Goal: Transaction & Acquisition: Purchase product/service

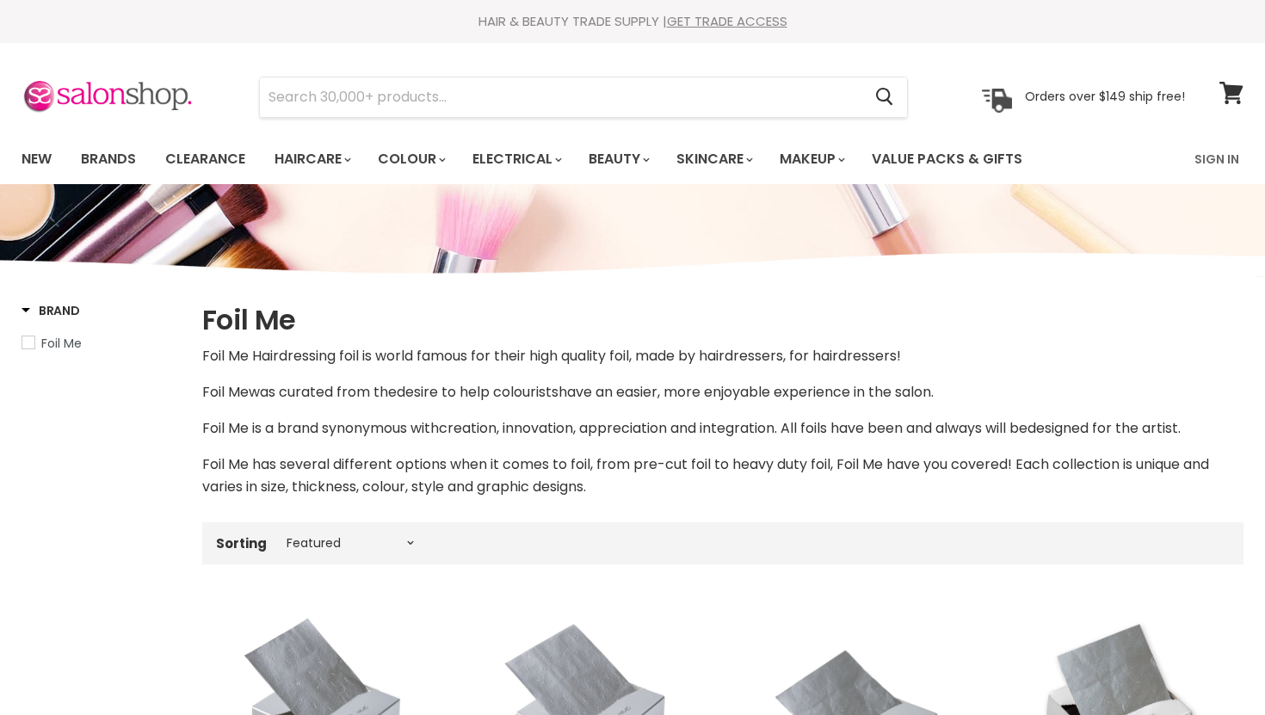
select select "manual"
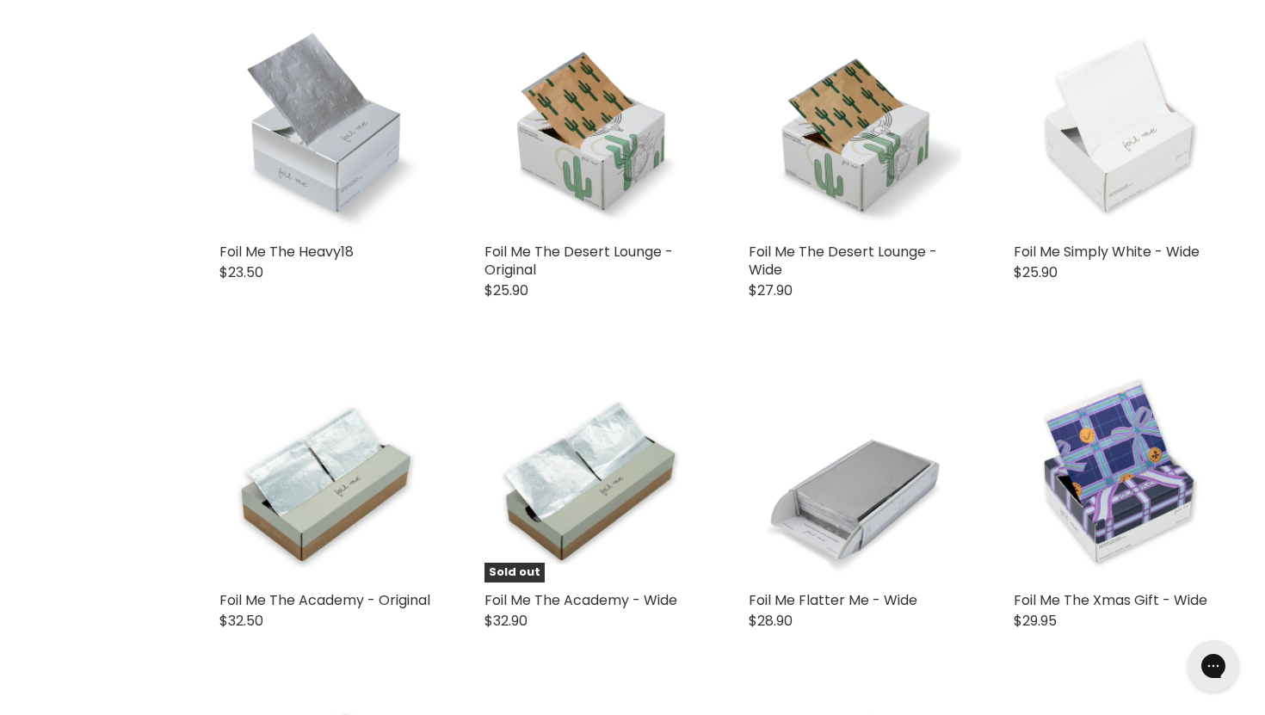
scroll to position [3661, 0]
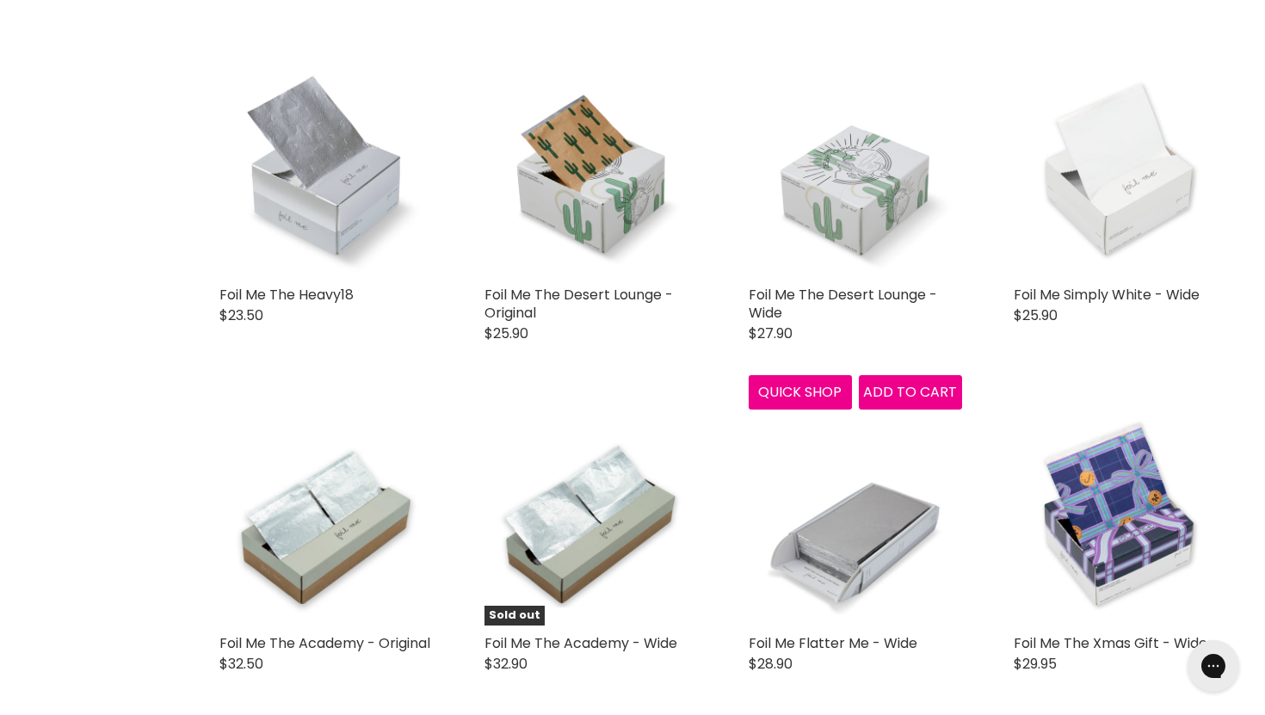
click at [877, 139] on img "Main content" at bounding box center [854, 170] width 213 height 213
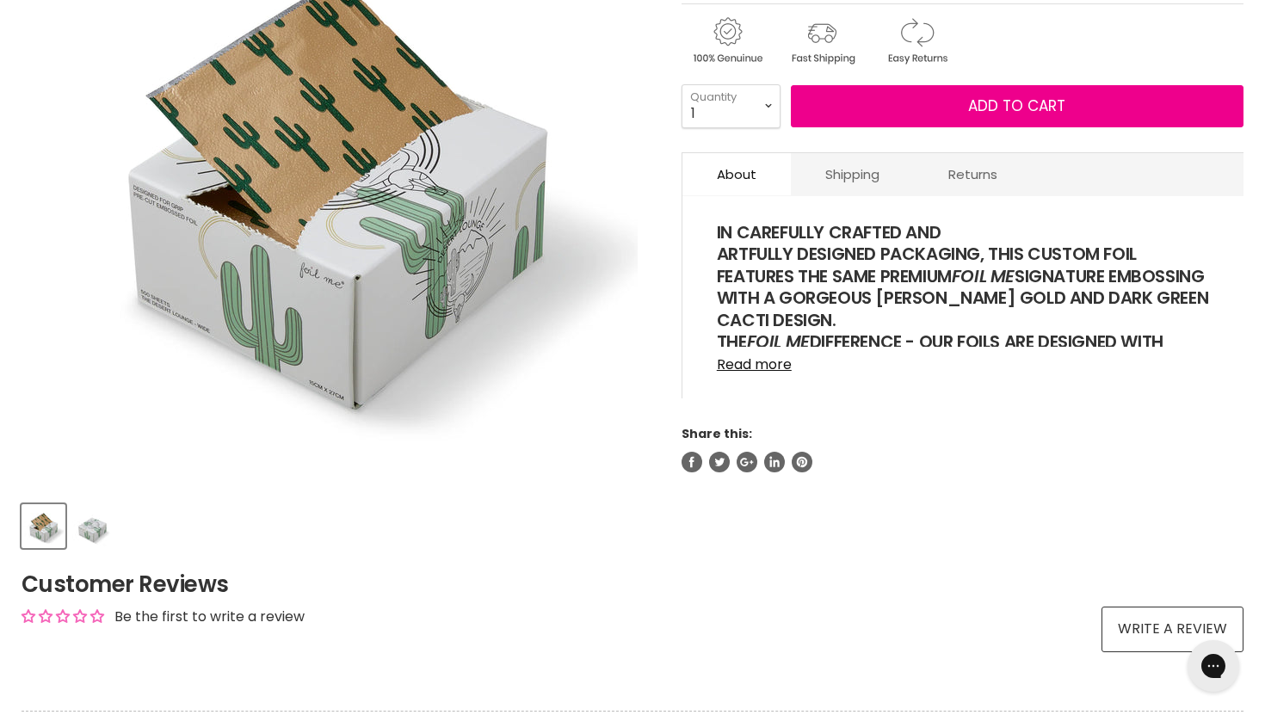
scroll to position [351, 0]
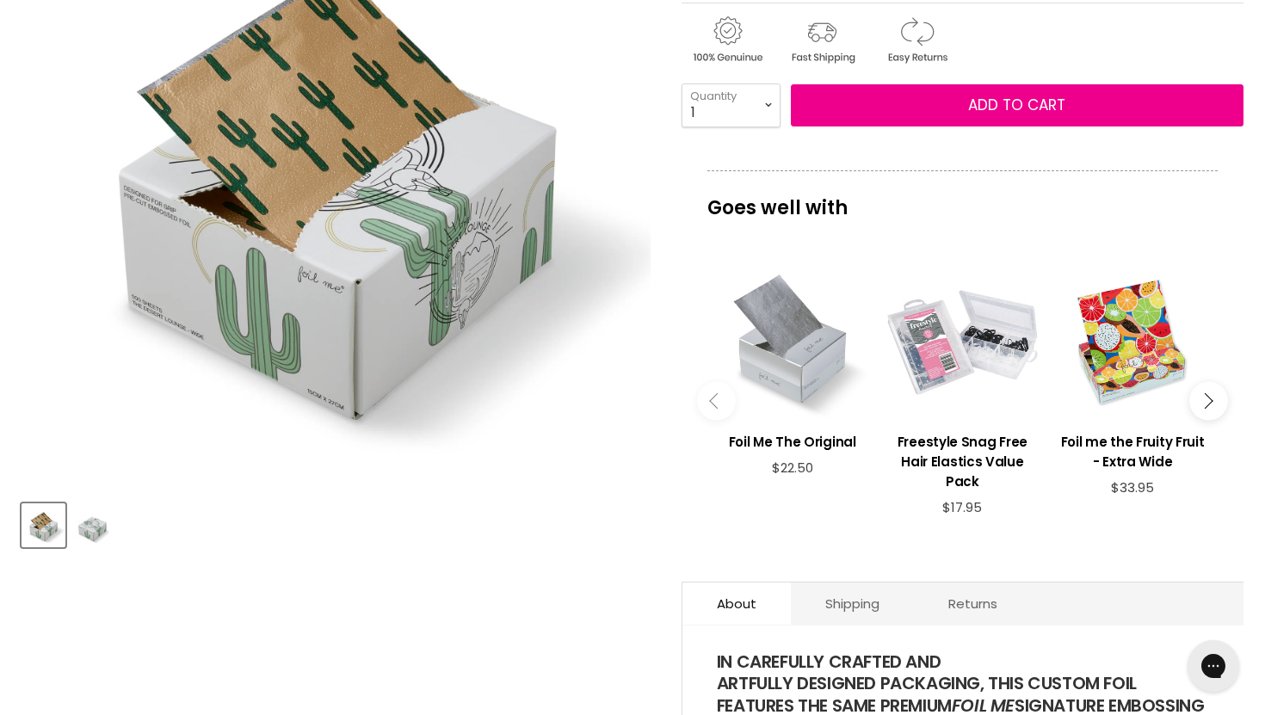
click at [214, 348] on img "Foil Me The Desert Lounge - Wide image. Click or Scroll to Zoom." at bounding box center [336, 171] width 629 height 629
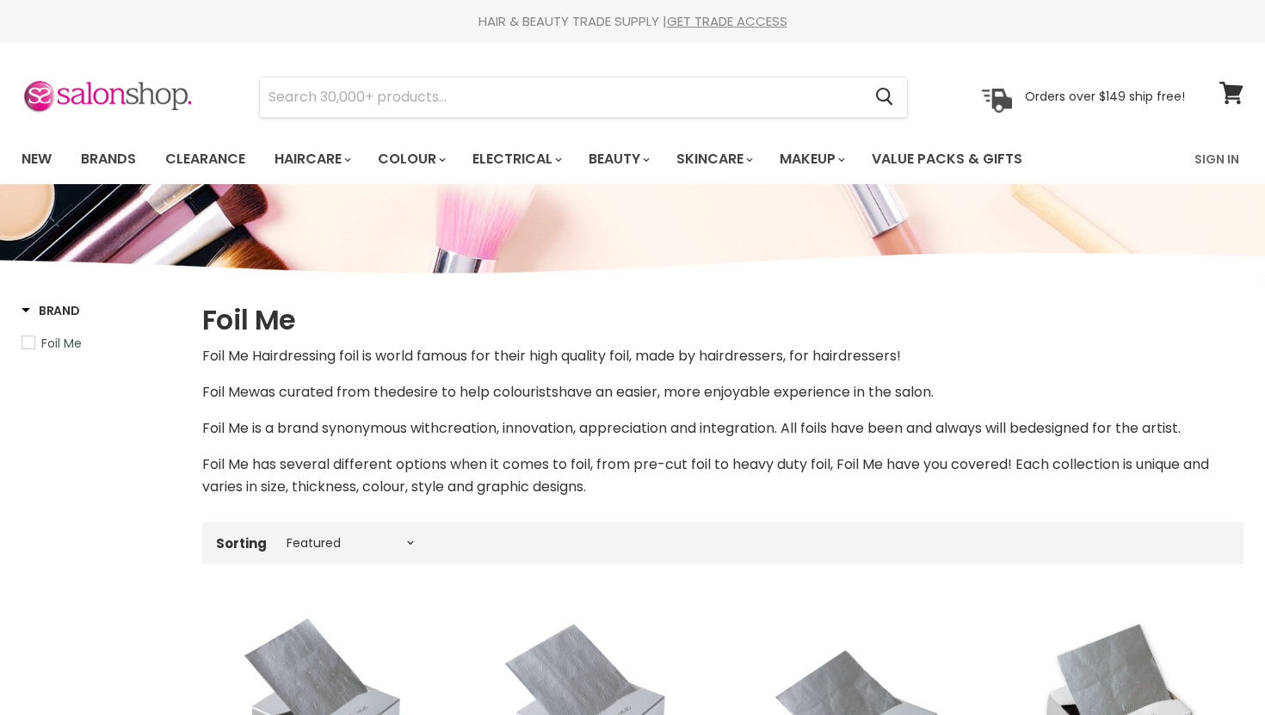
select select "manual"
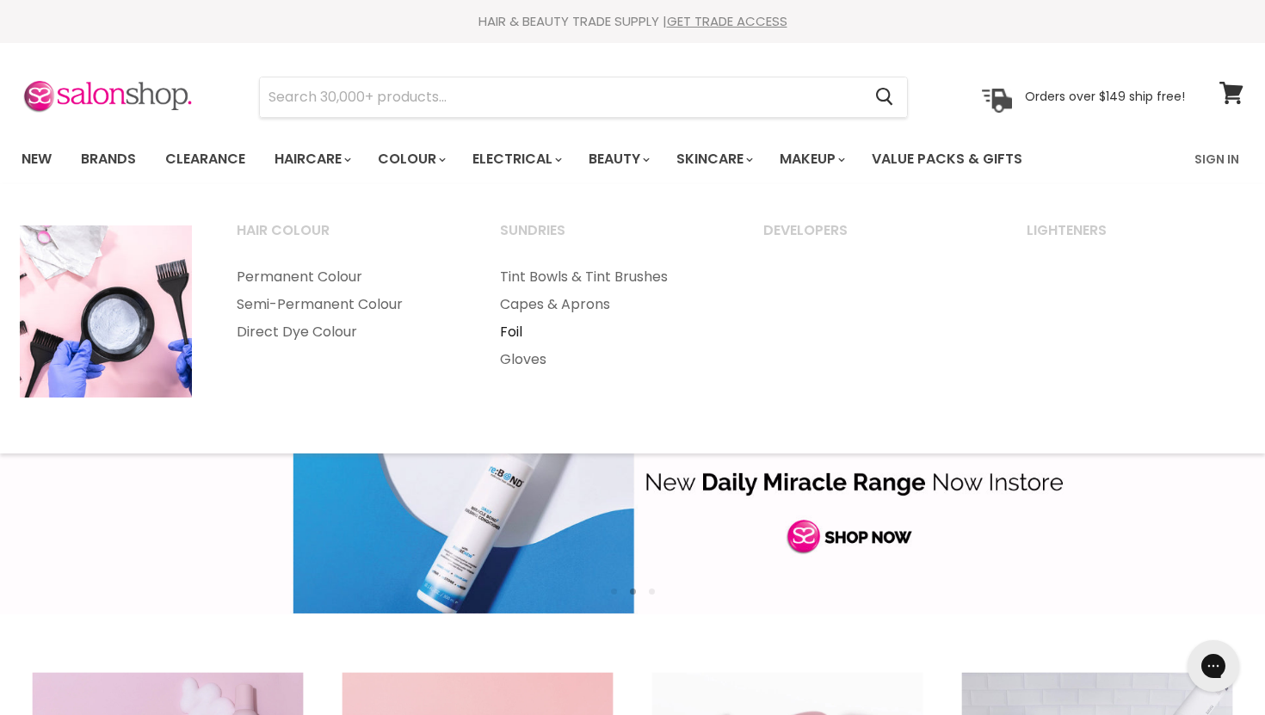
click at [511, 329] on link "Foil" at bounding box center [608, 332] width 260 height 28
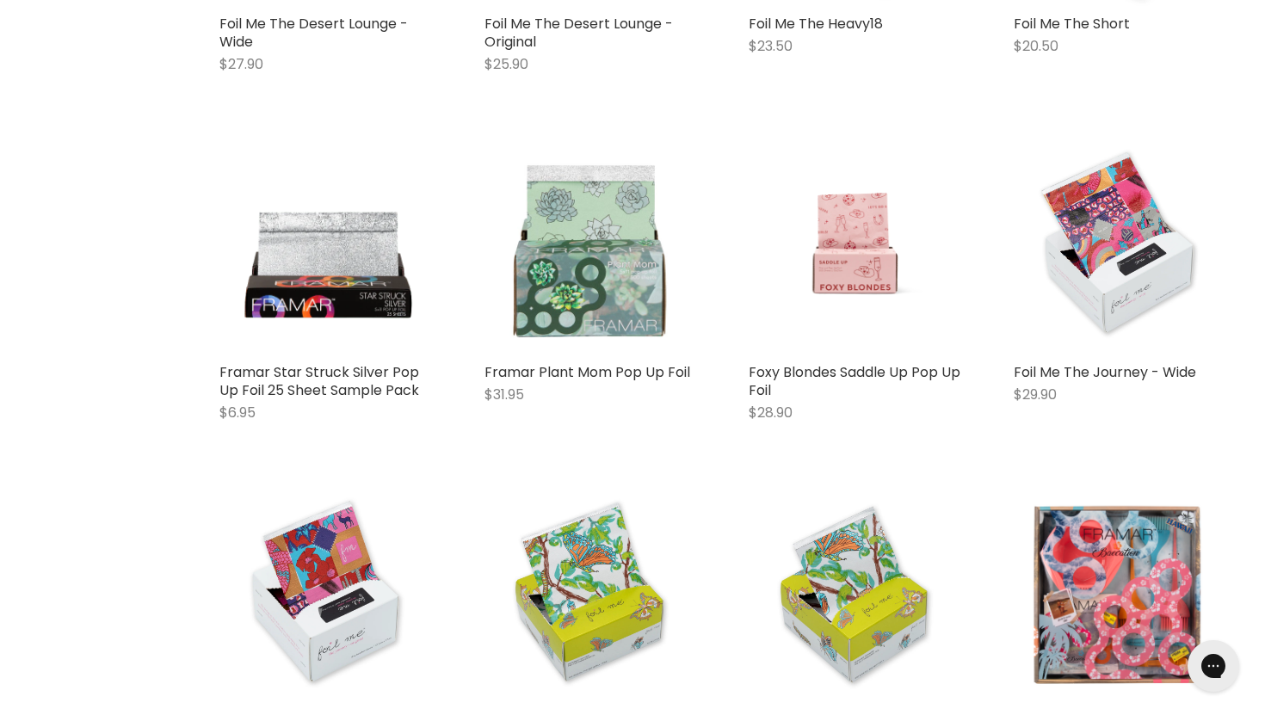
scroll to position [3807, 0]
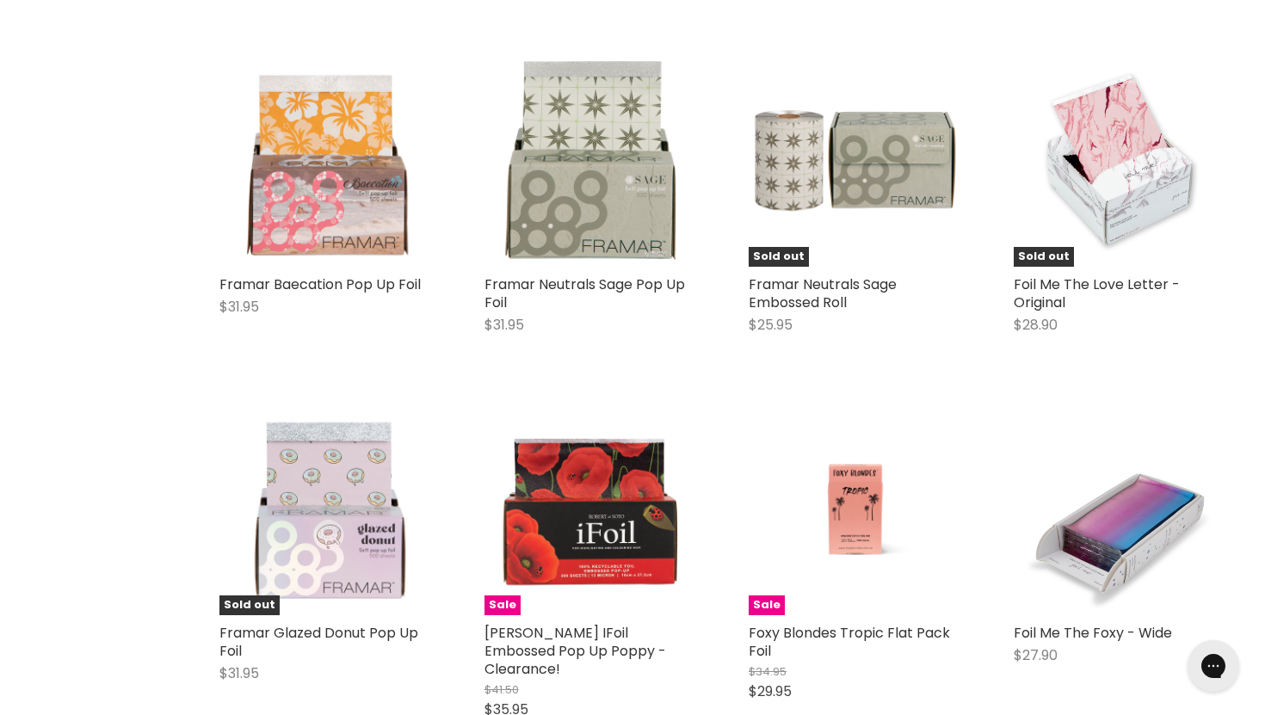
scroll to position [4573, 0]
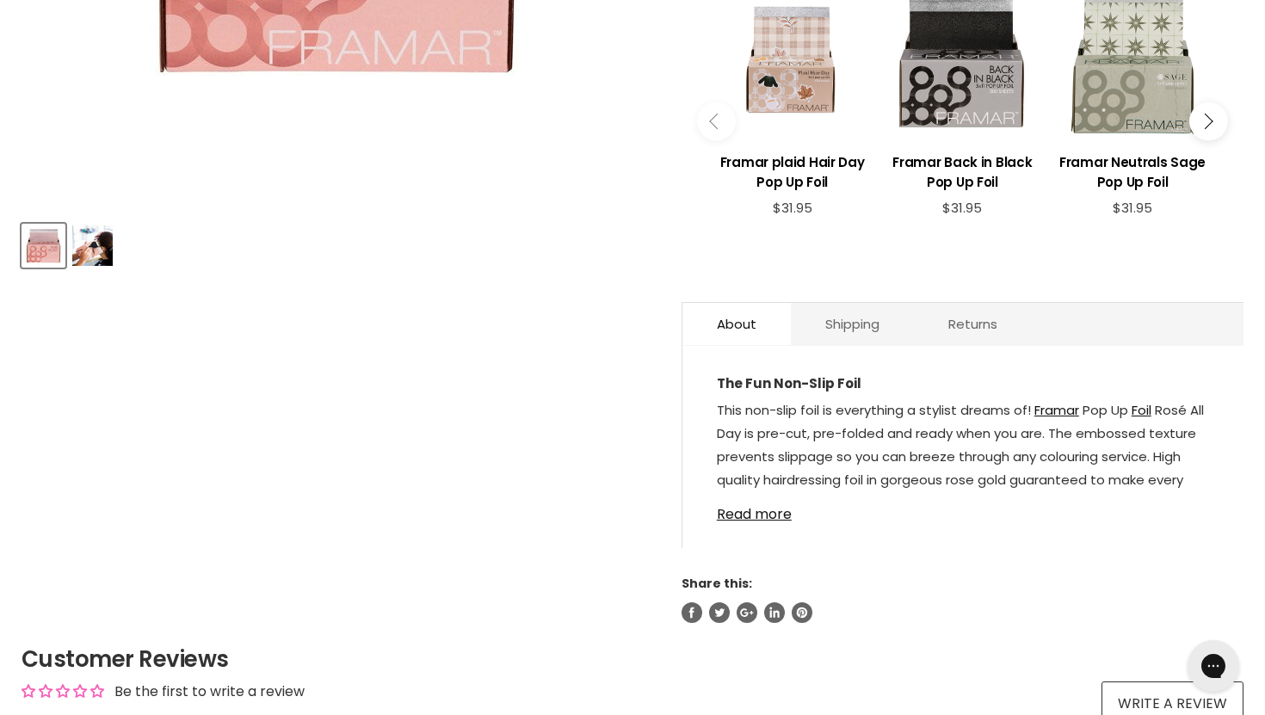
scroll to position [634, 0]
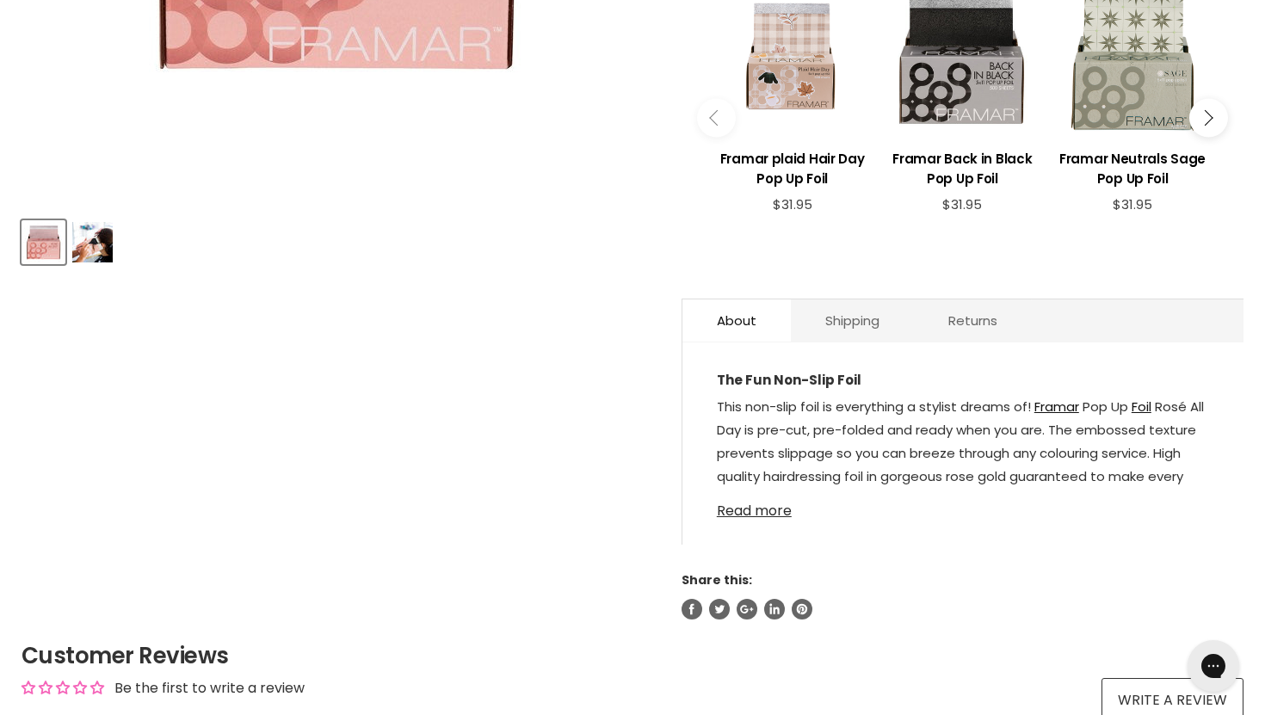
click at [760, 514] on link "Read more" at bounding box center [963, 506] width 492 height 26
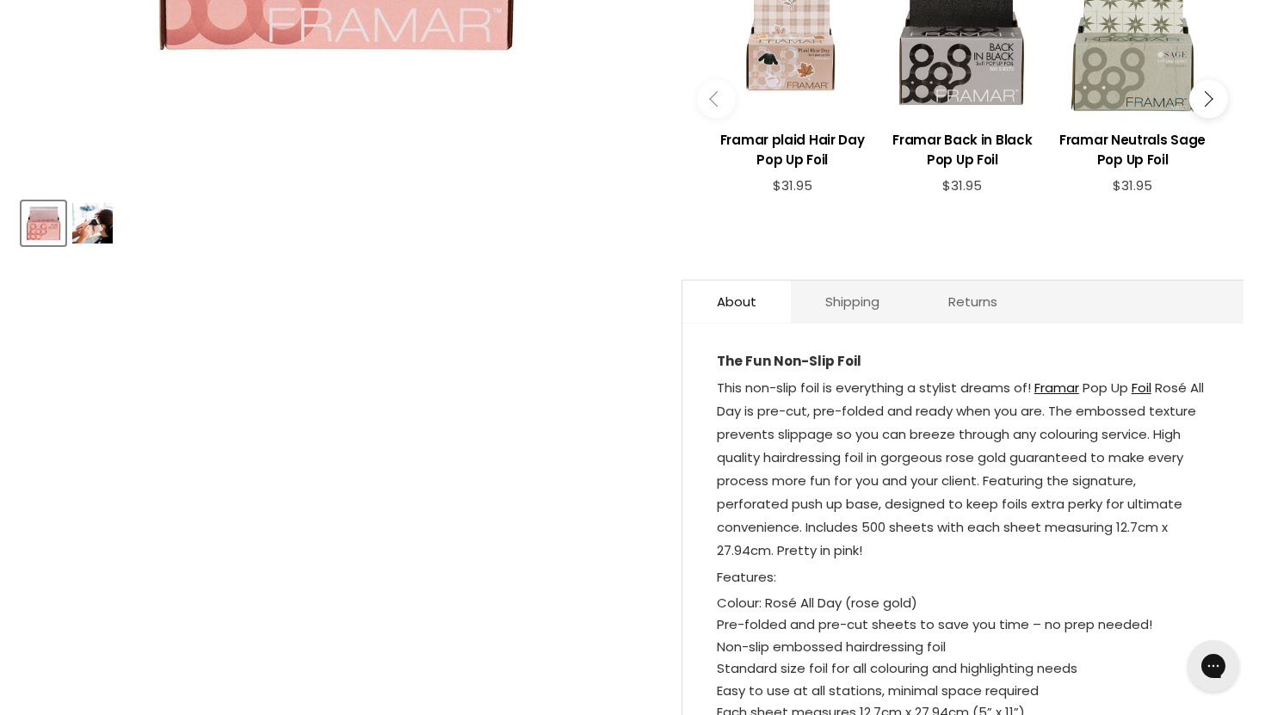
scroll to position [656, 0]
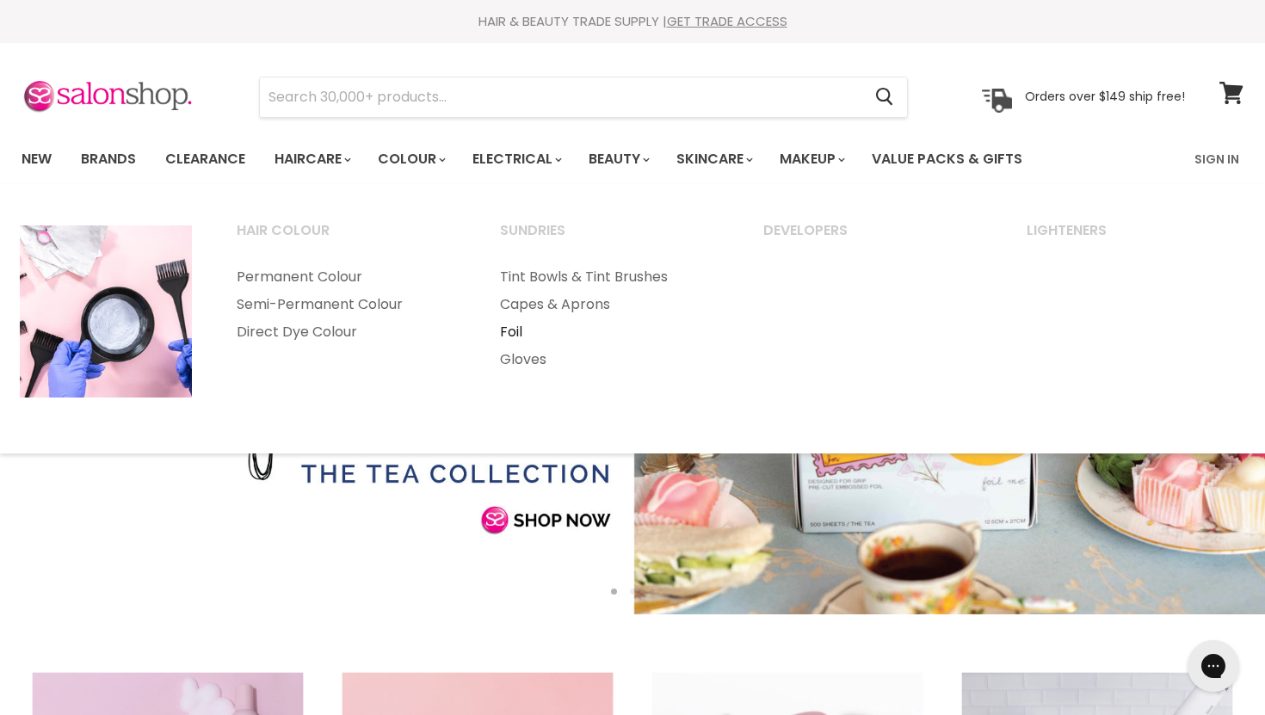
click at [513, 325] on link "Foil" at bounding box center [608, 332] width 260 height 28
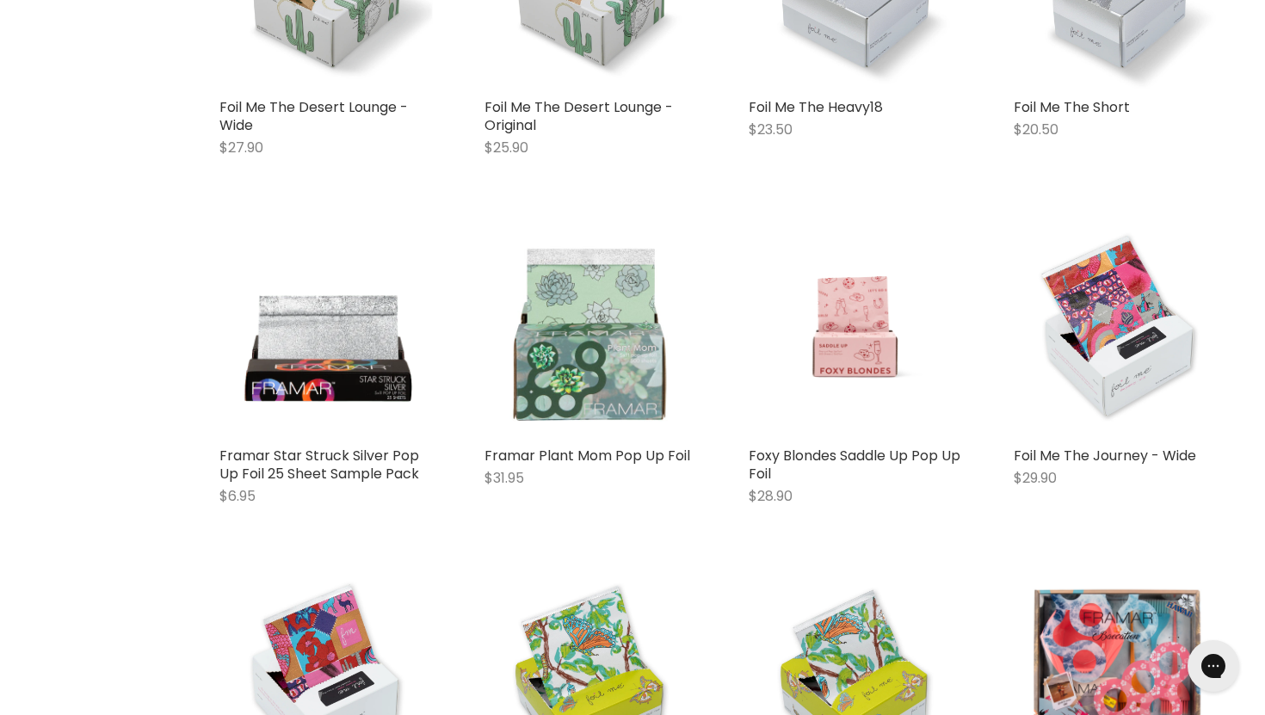
scroll to position [3735, 0]
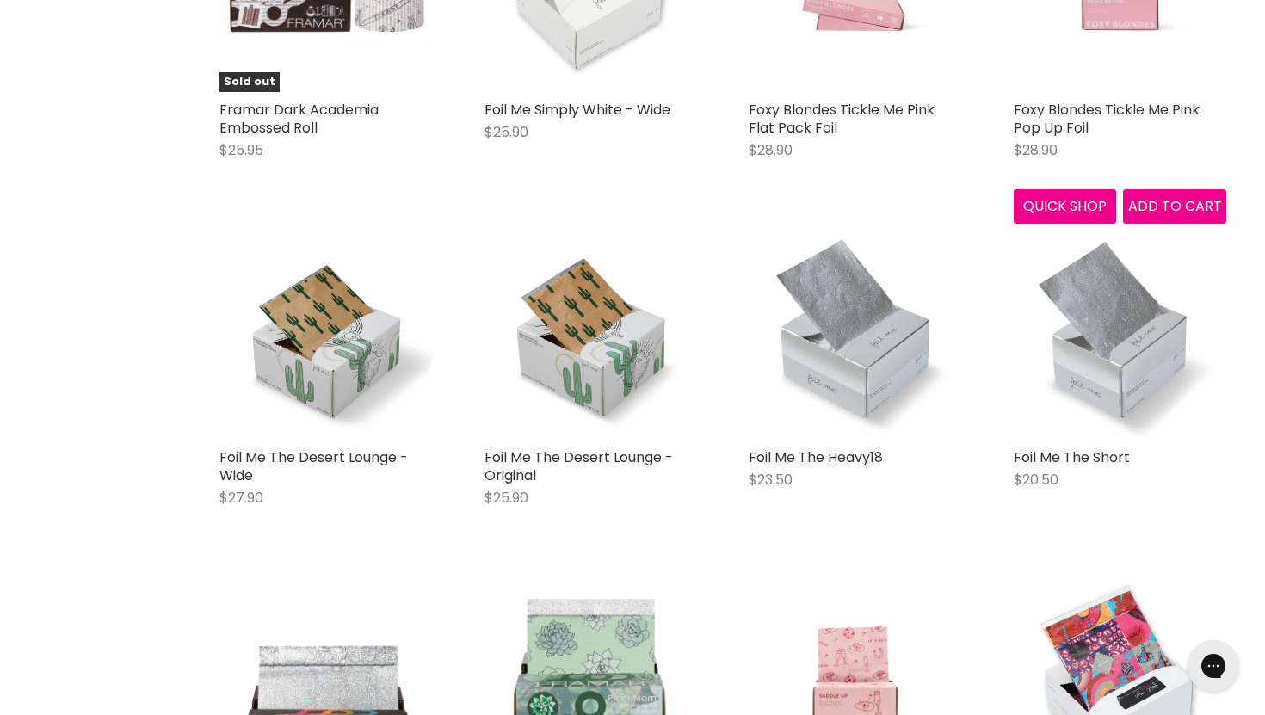
scroll to position [3365, 0]
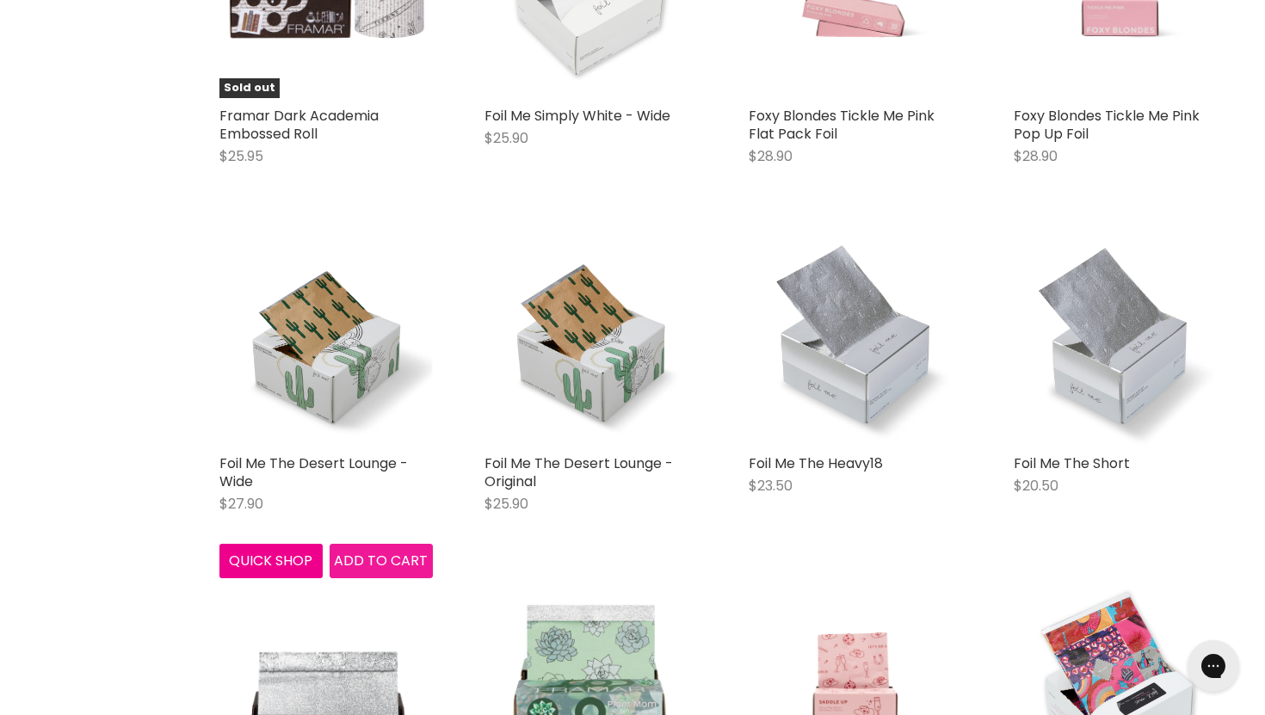
click at [372, 551] on span "Add to cart" at bounding box center [381, 561] width 94 height 20
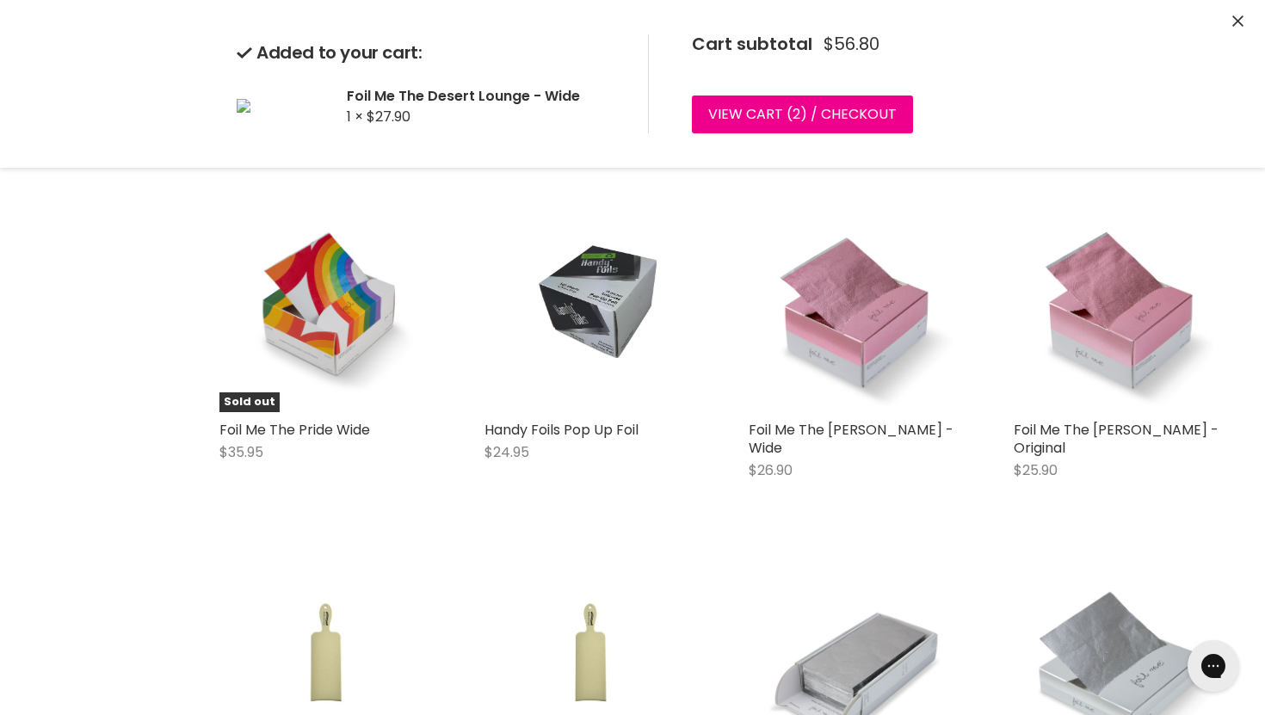
scroll to position [7657, 0]
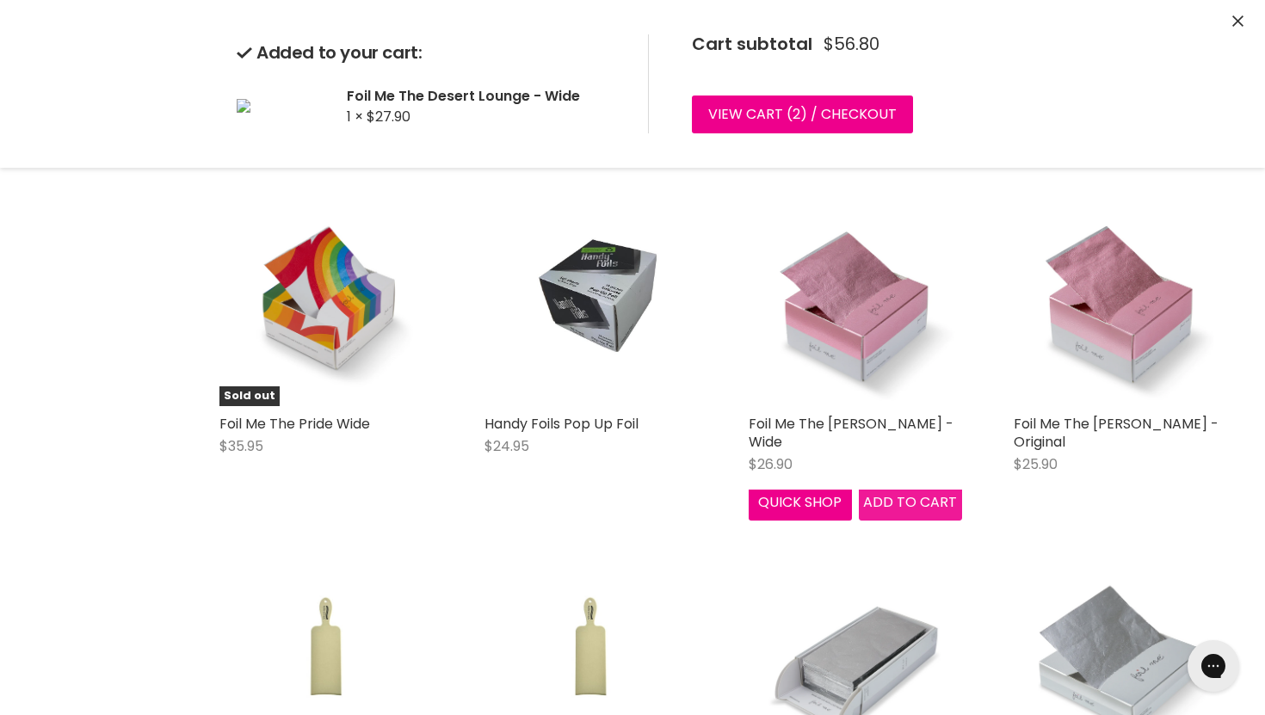
click at [883, 492] on span "Add to cart" at bounding box center [910, 502] width 94 height 20
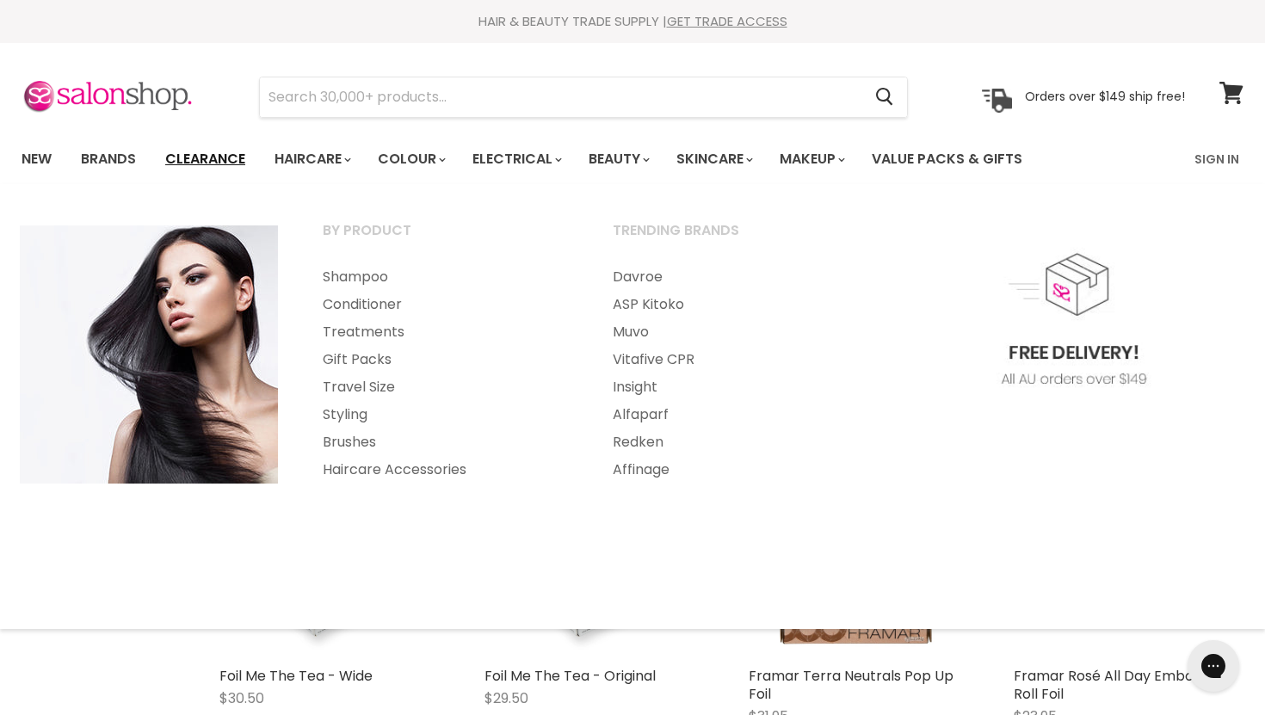
click at [223, 162] on link "Clearance" at bounding box center [205, 159] width 106 height 36
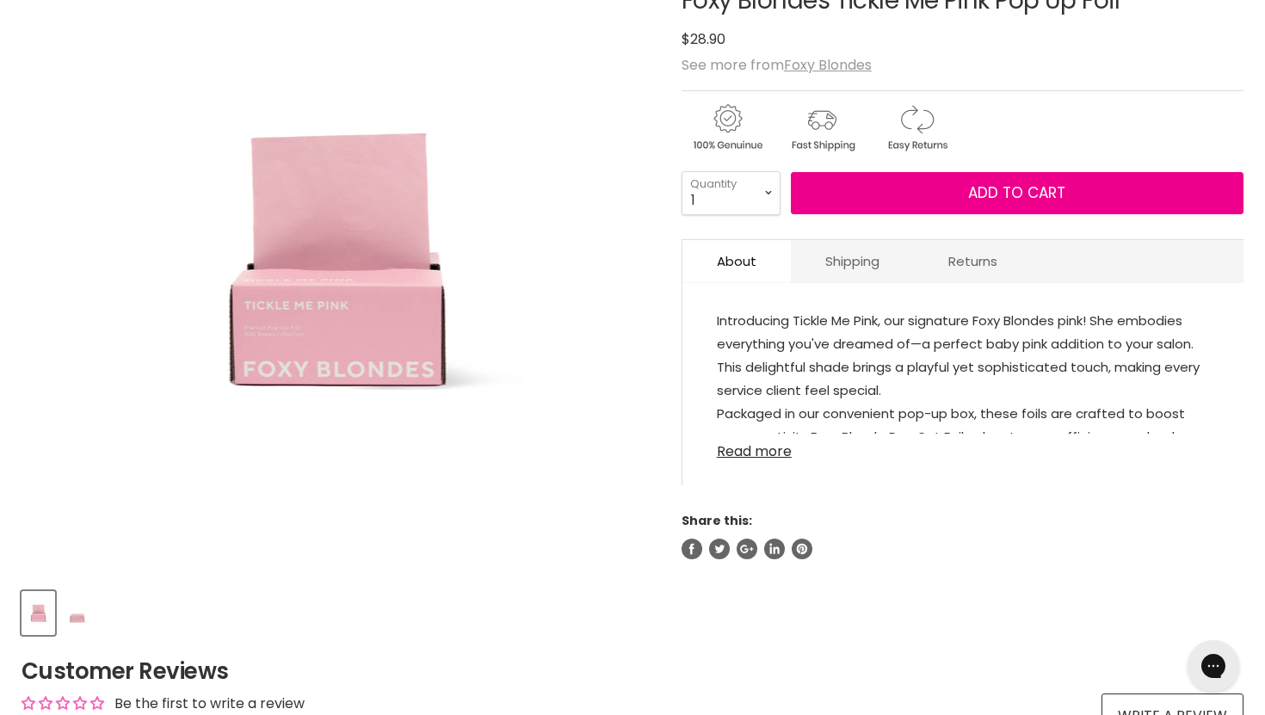
click at [765, 452] on div "Foxy Blondes Tickle Me Pink Pop Up Foil No reviews $28.90 See more from Foxy Bl…" at bounding box center [962, 252] width 562 height 615
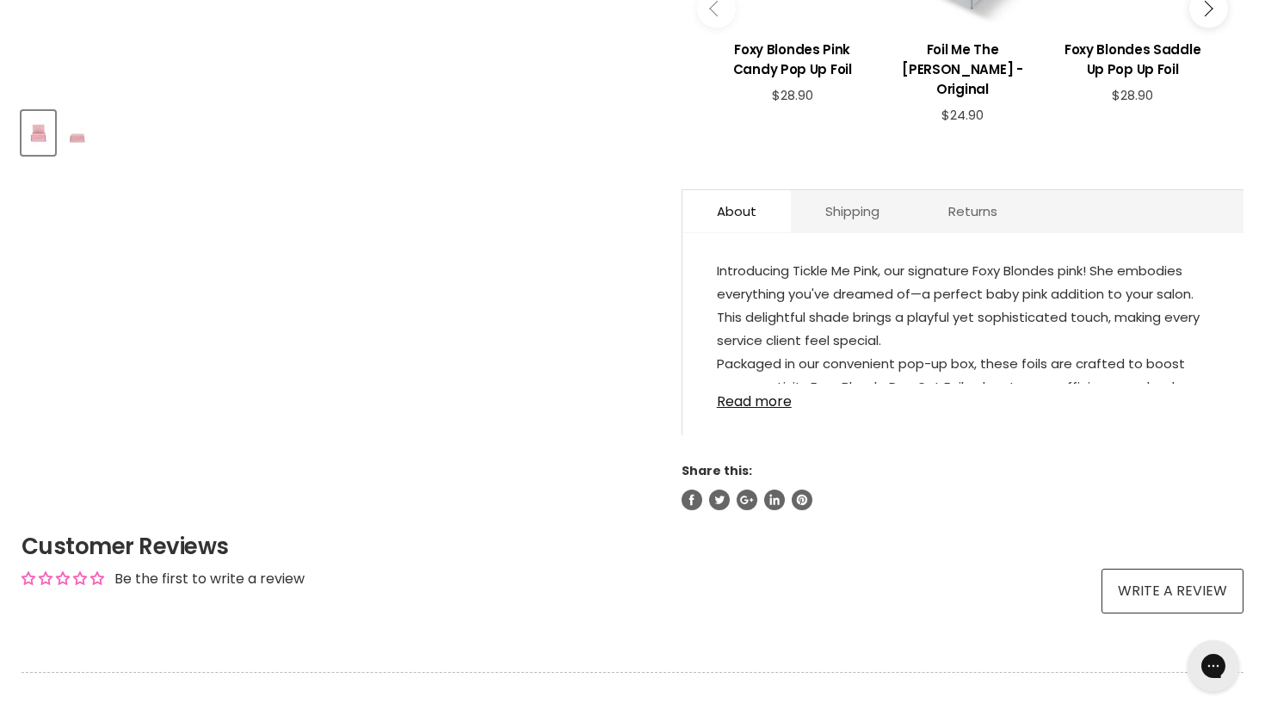
scroll to position [758, 0]
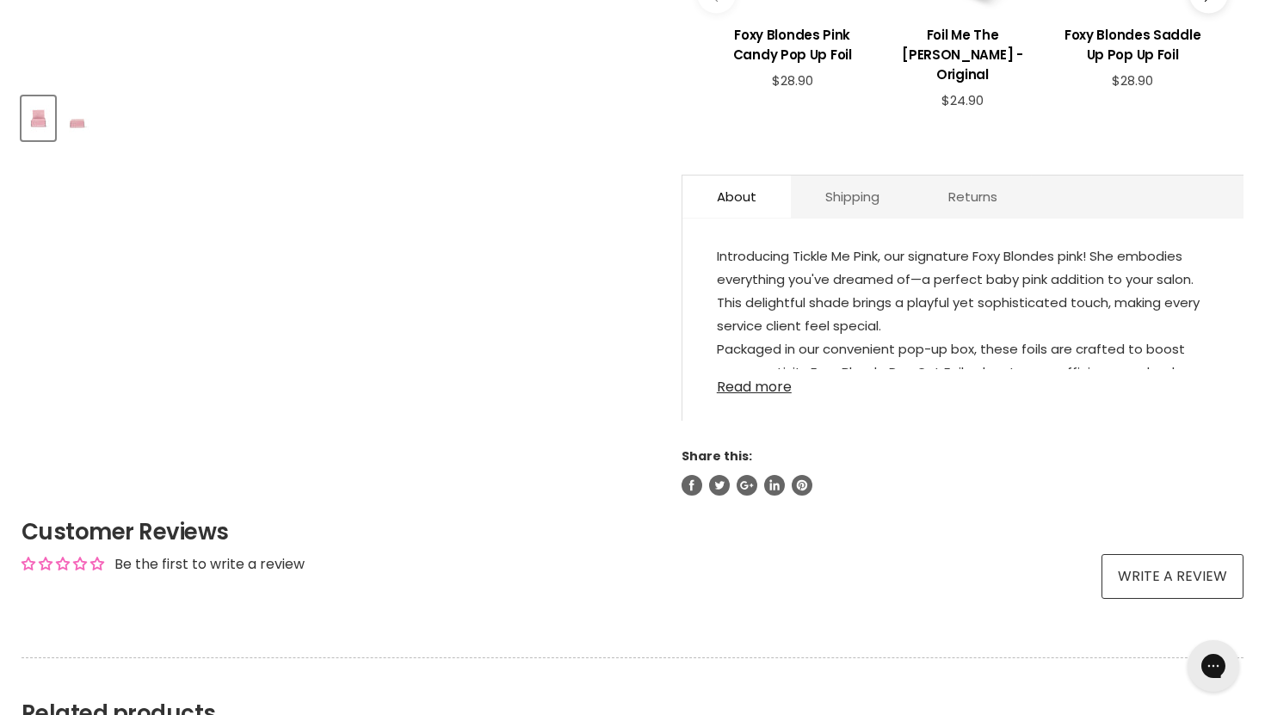
click at [754, 369] on link "Read more" at bounding box center [963, 382] width 492 height 26
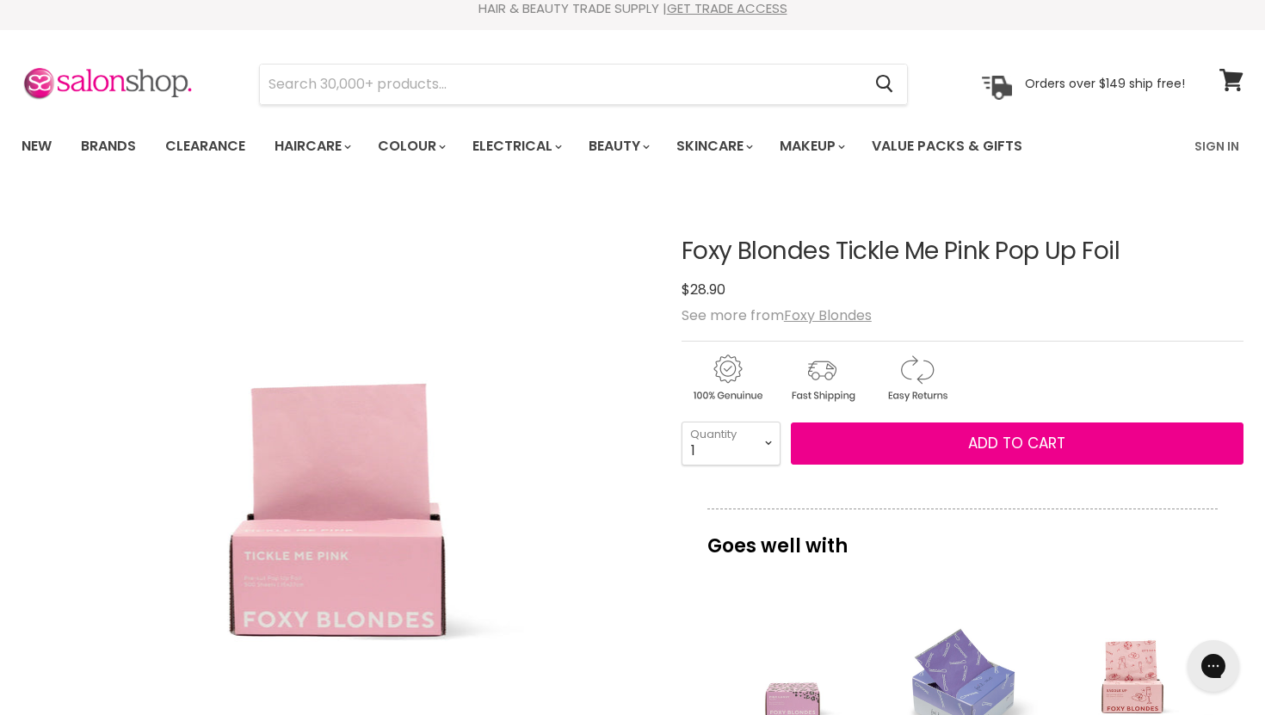
scroll to position [20, 0]
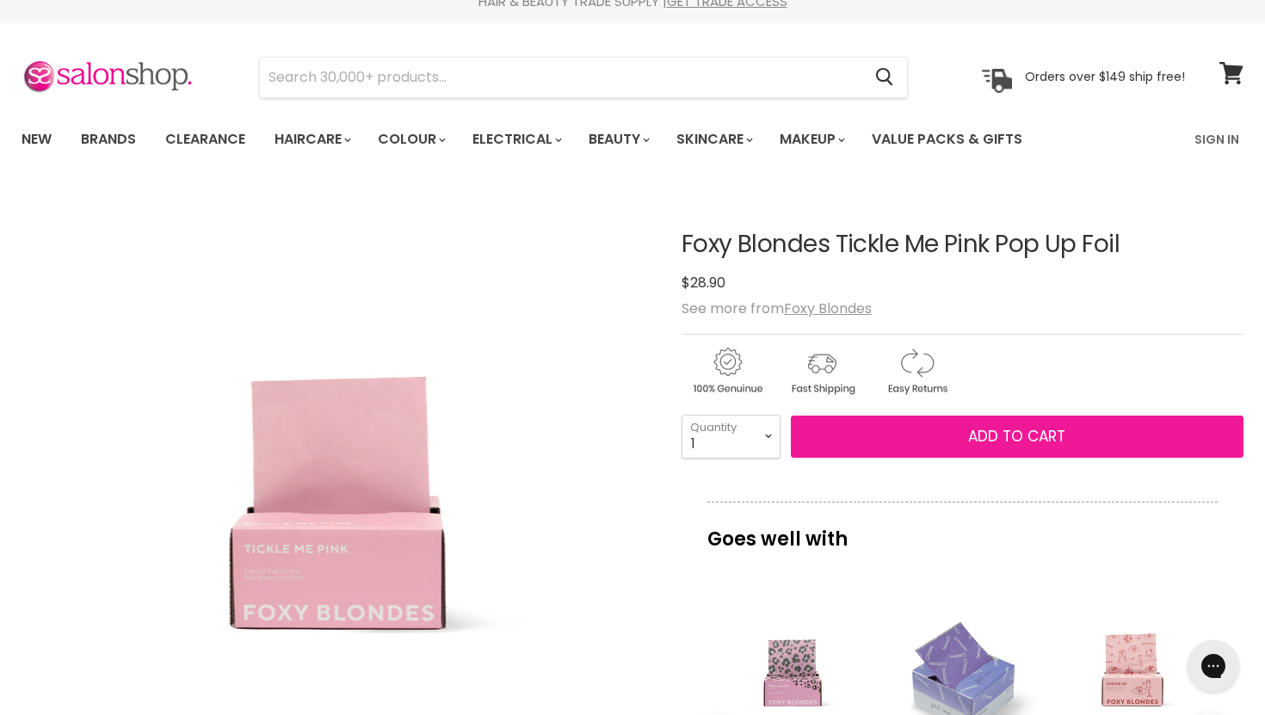
click at [872, 440] on button "Add to cart" at bounding box center [1017, 437] width 452 height 43
click at [987, 434] on span "Add to cart" at bounding box center [1016, 436] width 97 height 21
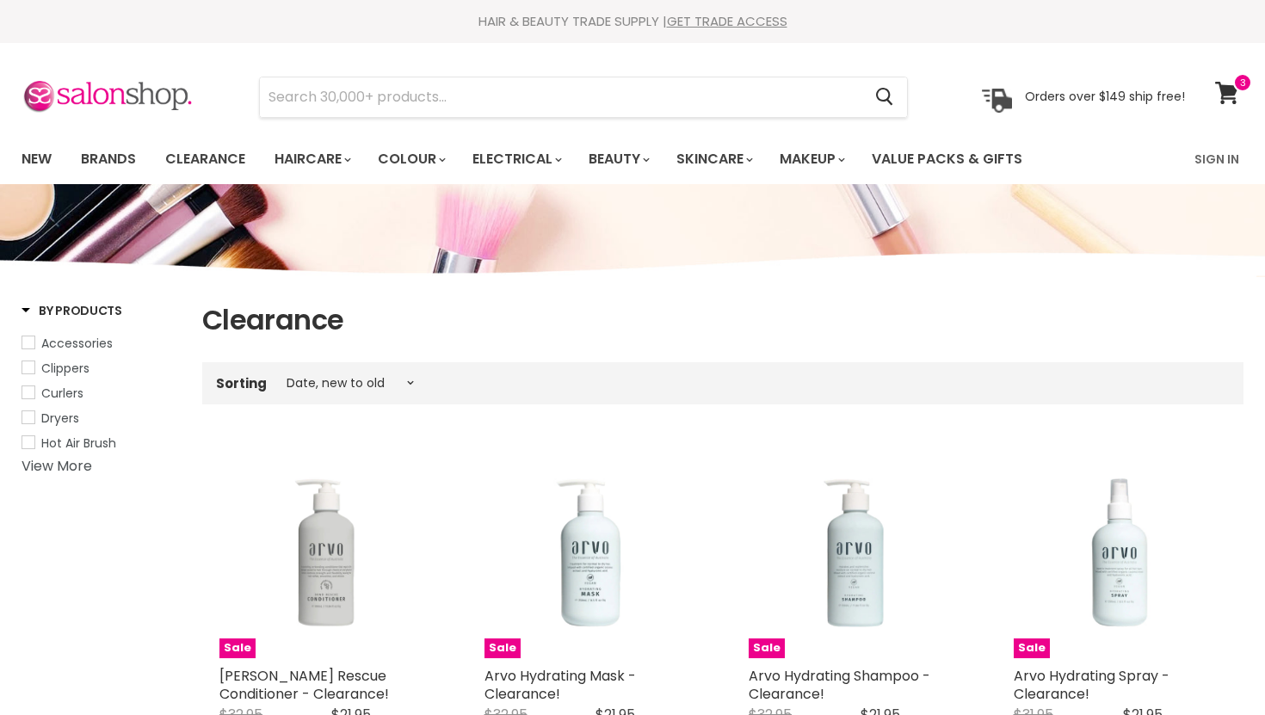
select select "created-descending"
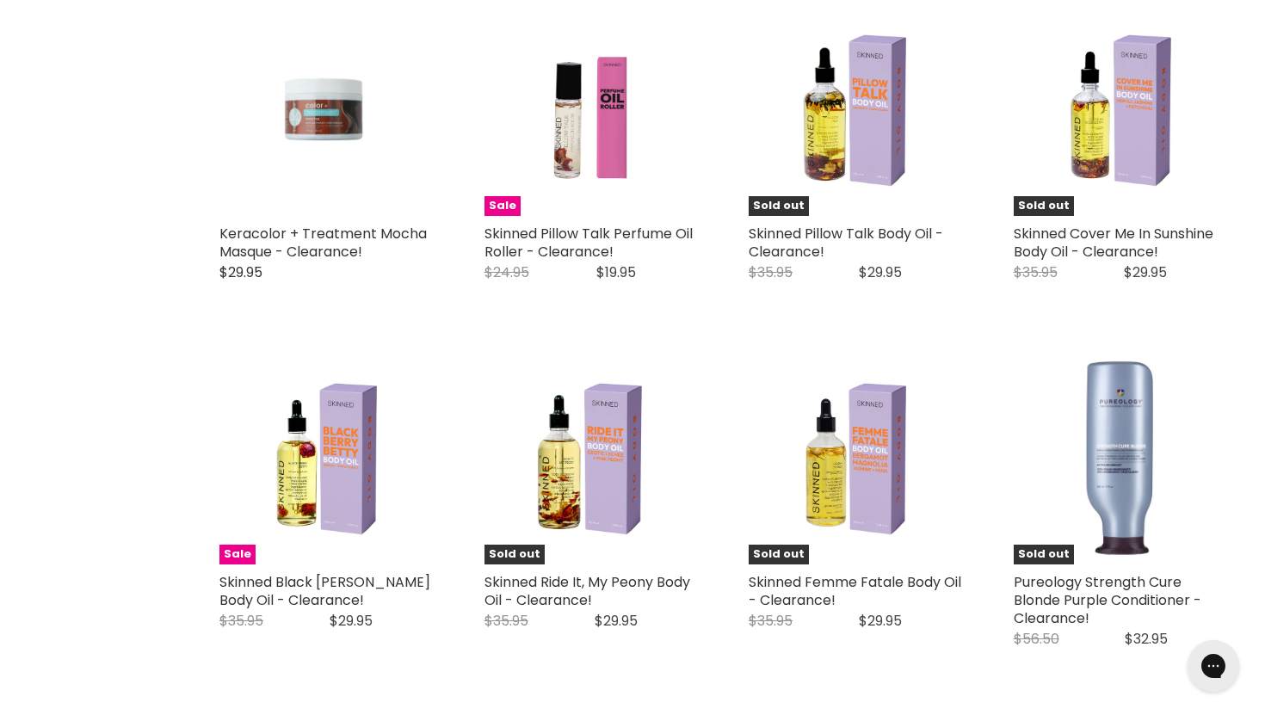
scroll to position [3601, 0]
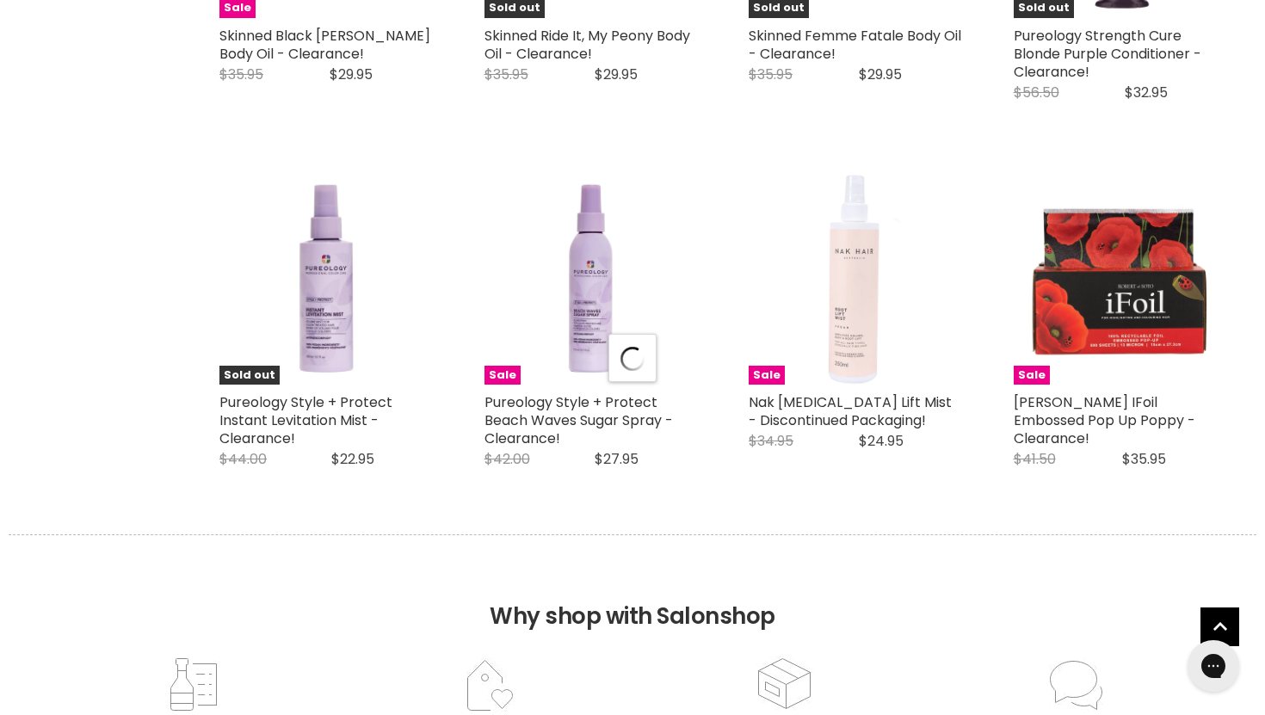
select select "created-descending"
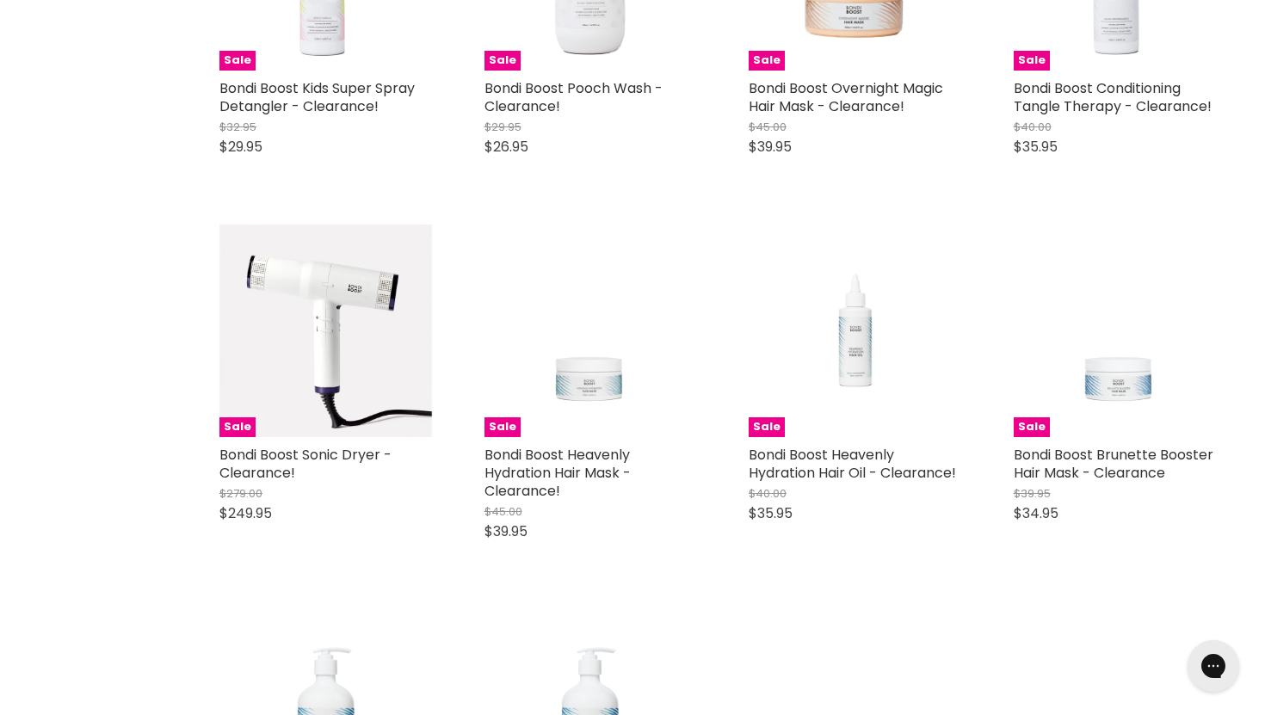
scroll to position [8269, 0]
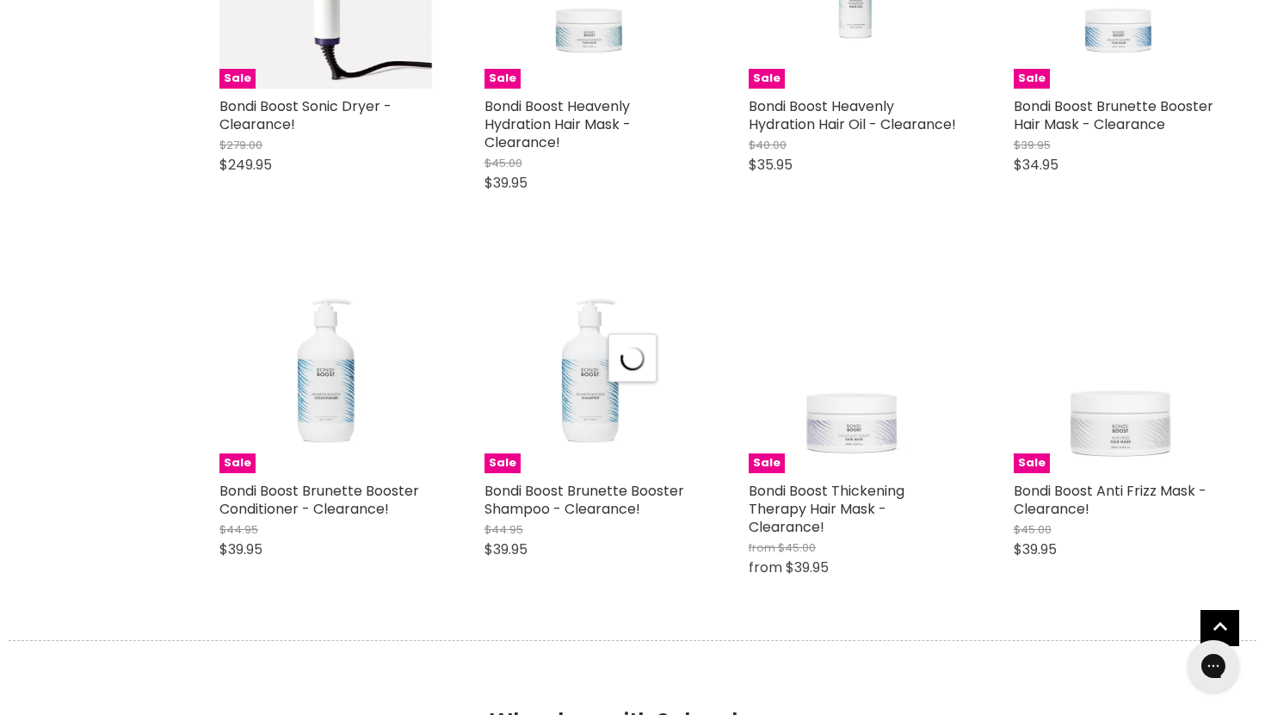
select select "created-descending"
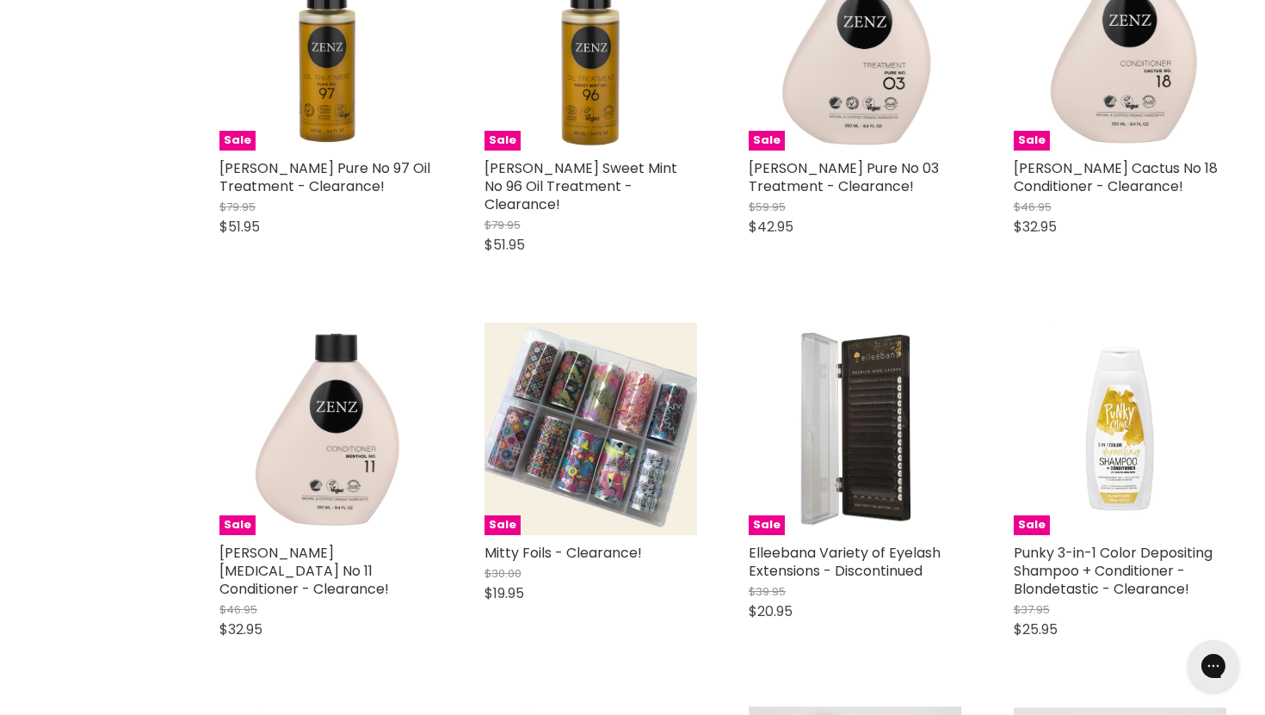
scroll to position [12399, 0]
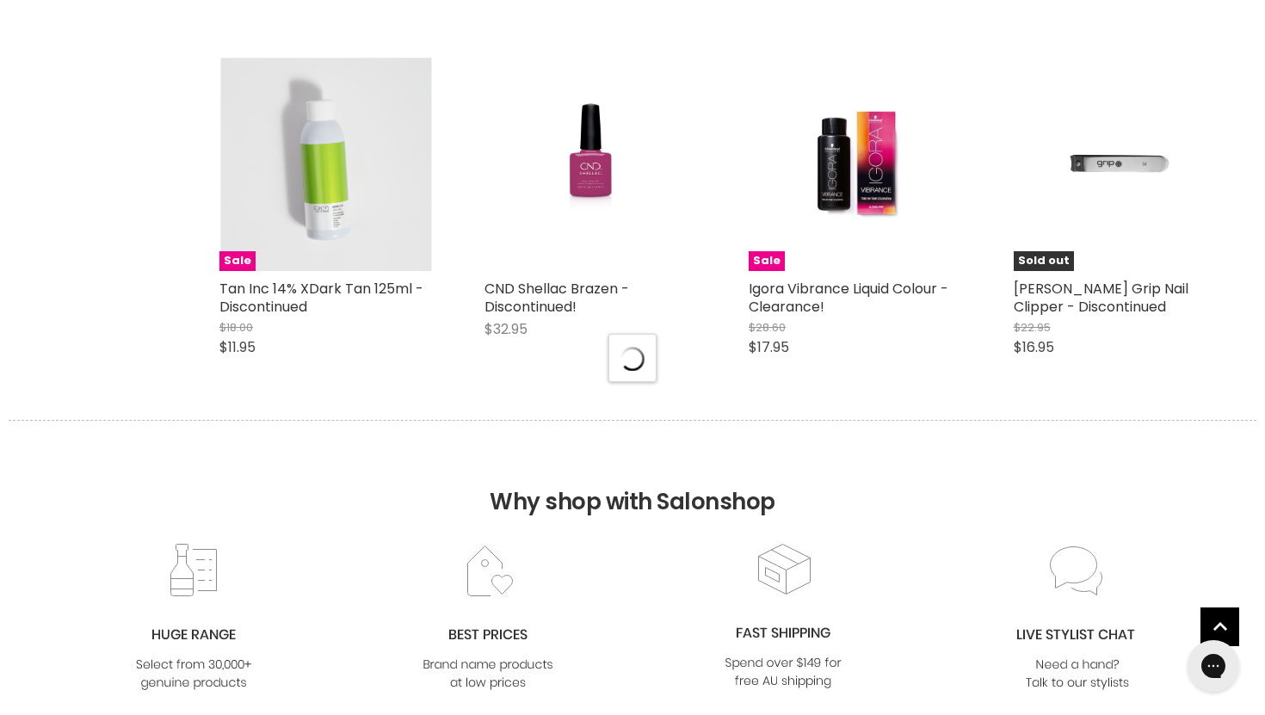
select select "created-descending"
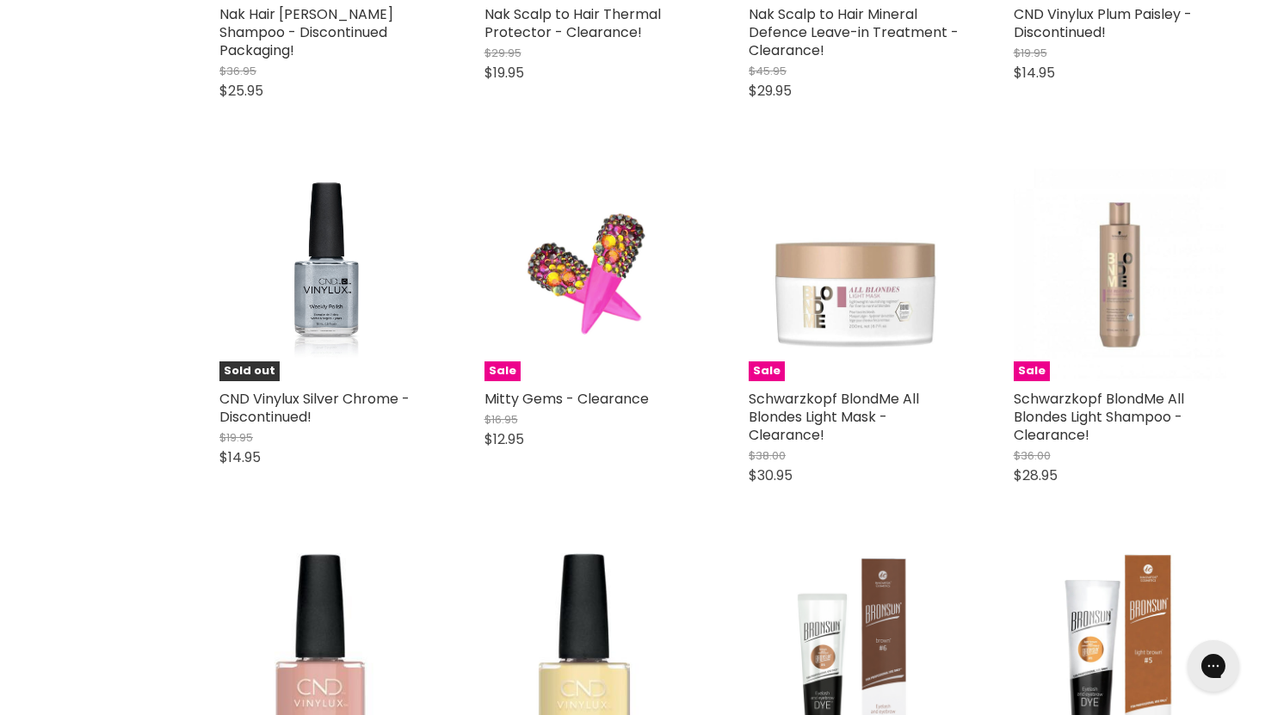
scroll to position [17080, 0]
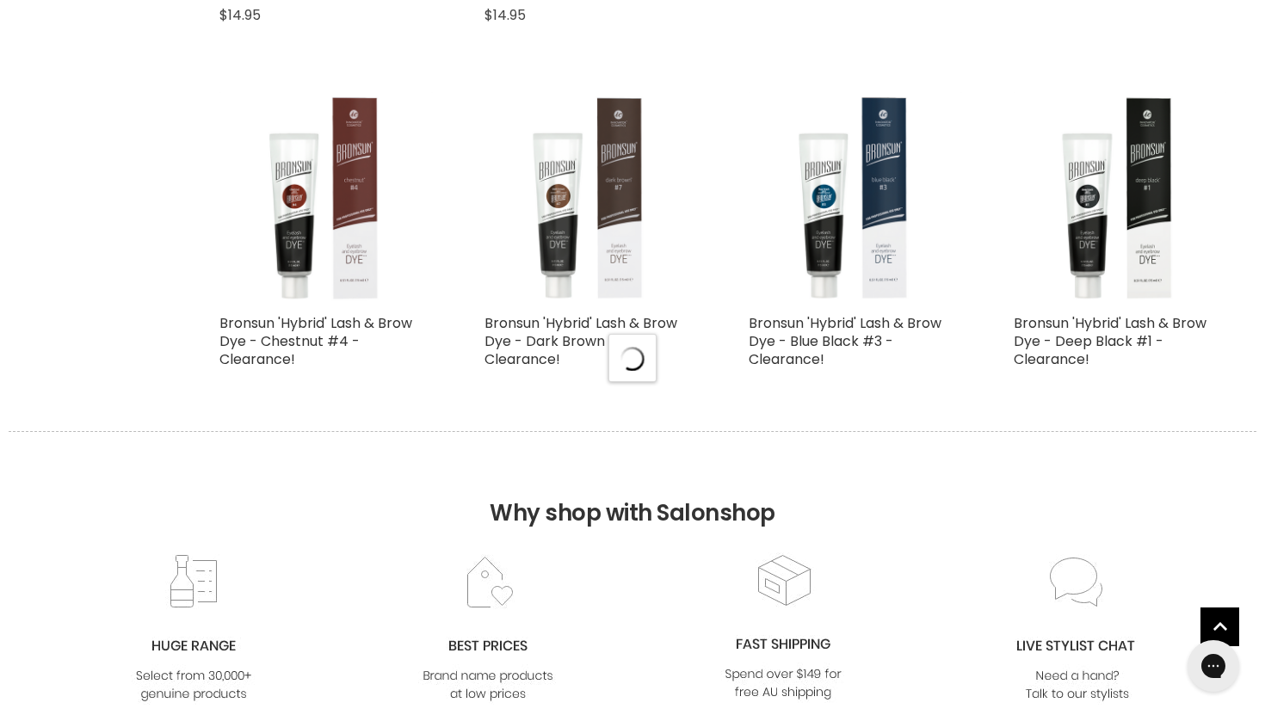
select select "created-descending"
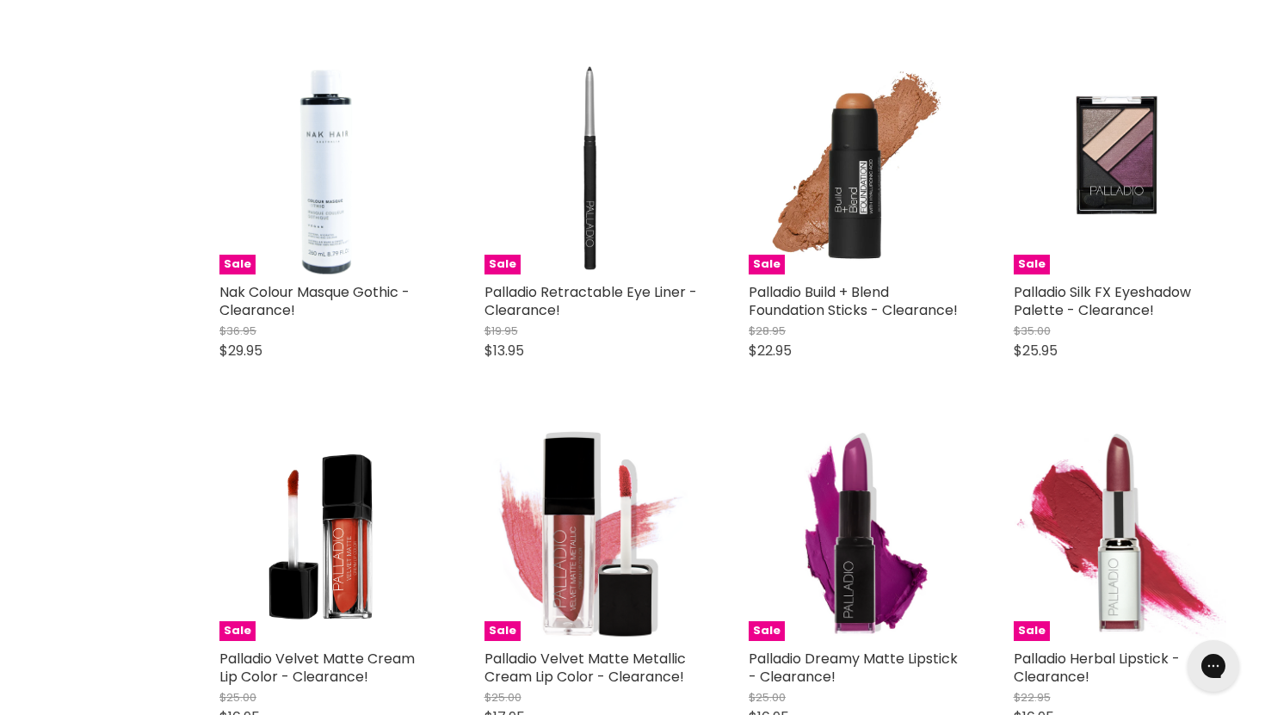
scroll to position [19818, 0]
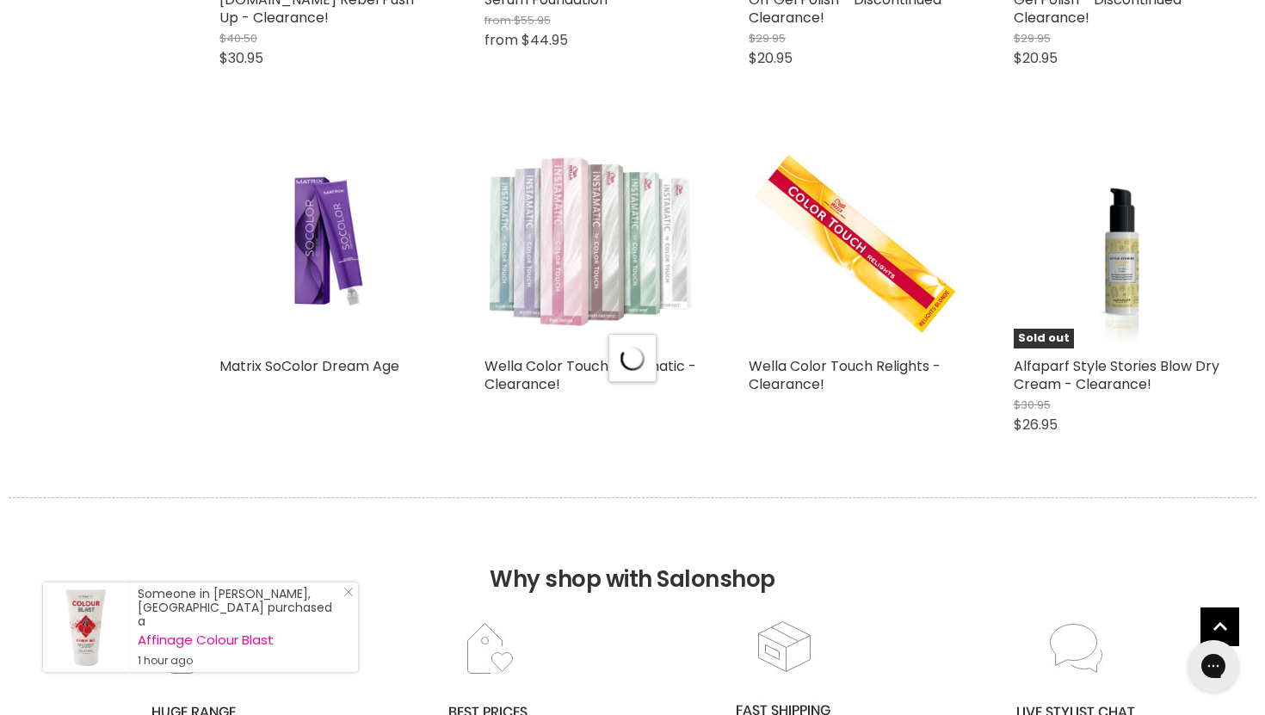
select select "created-descending"
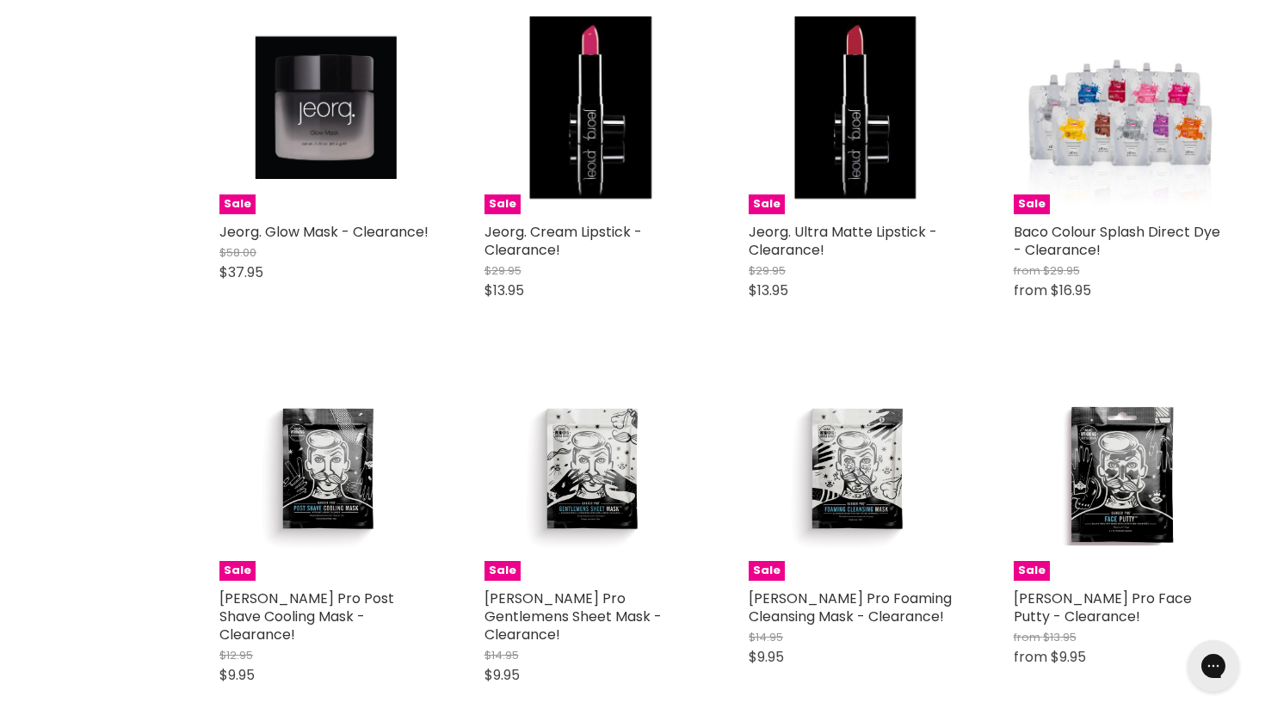
scroll to position [26175, 0]
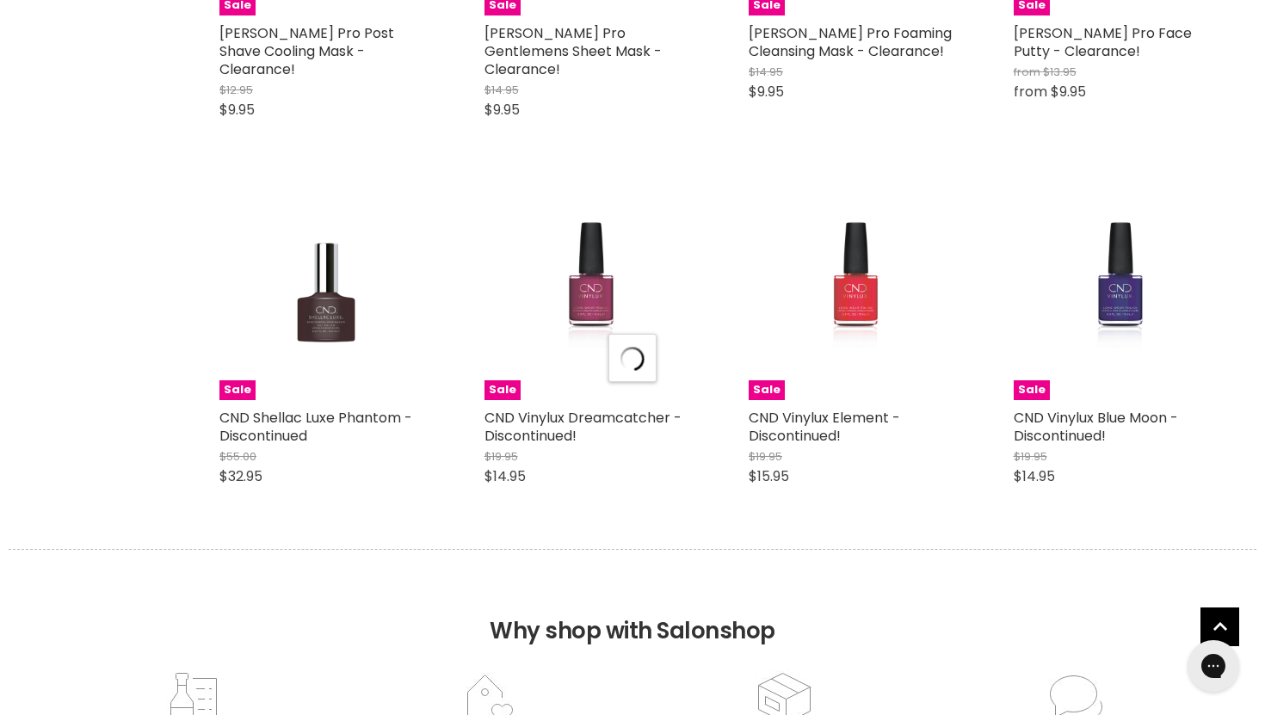
select select "created-descending"
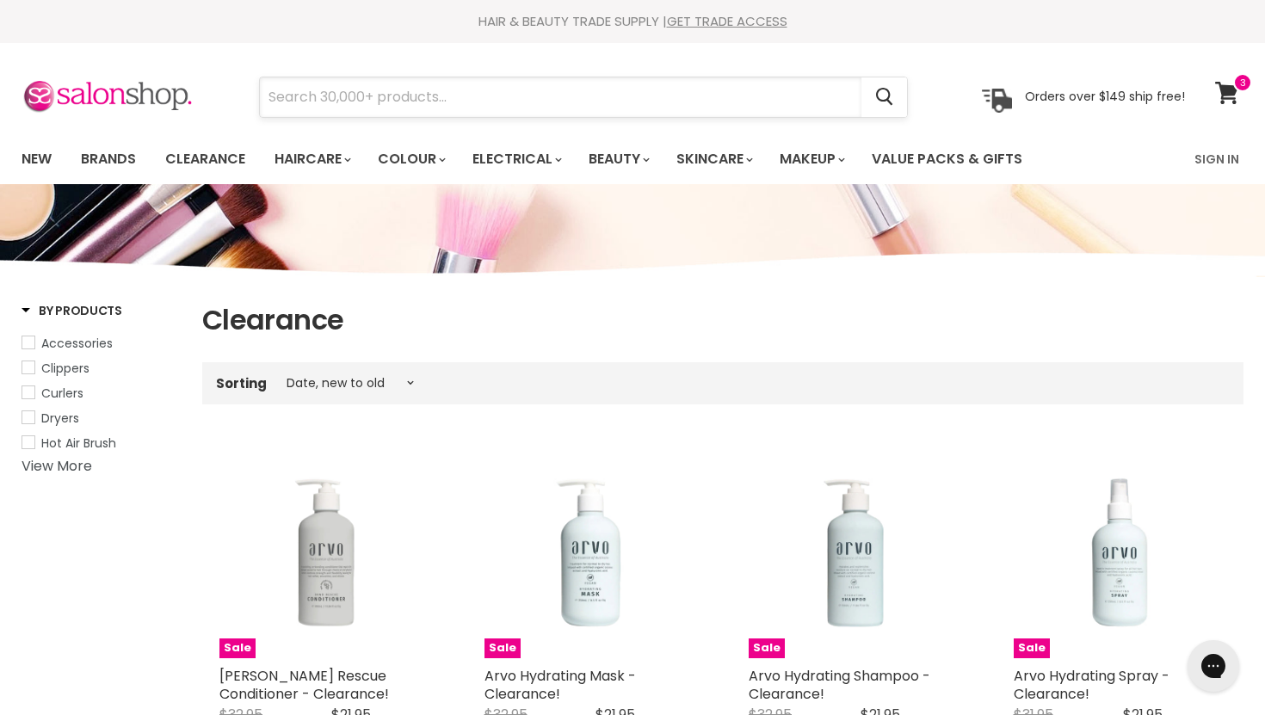
click at [323, 104] on input "Search" at bounding box center [560, 97] width 601 height 40
type input "r"
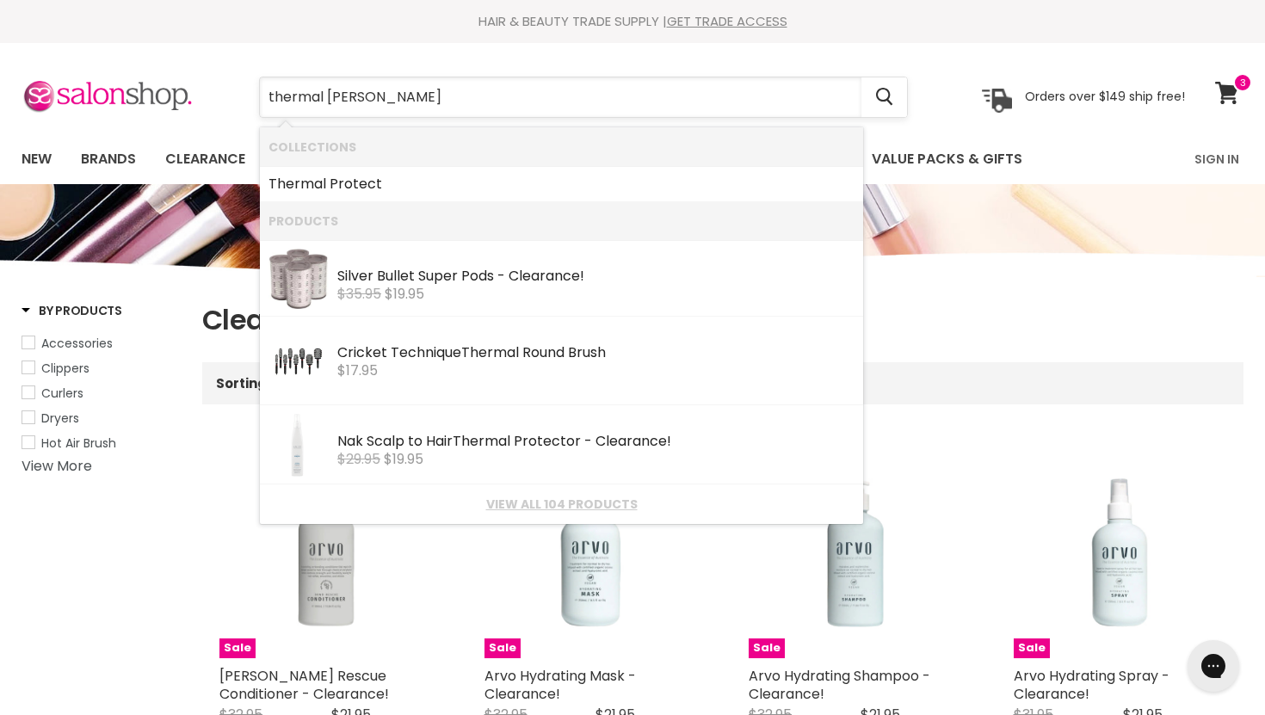
type input "thermal roller"
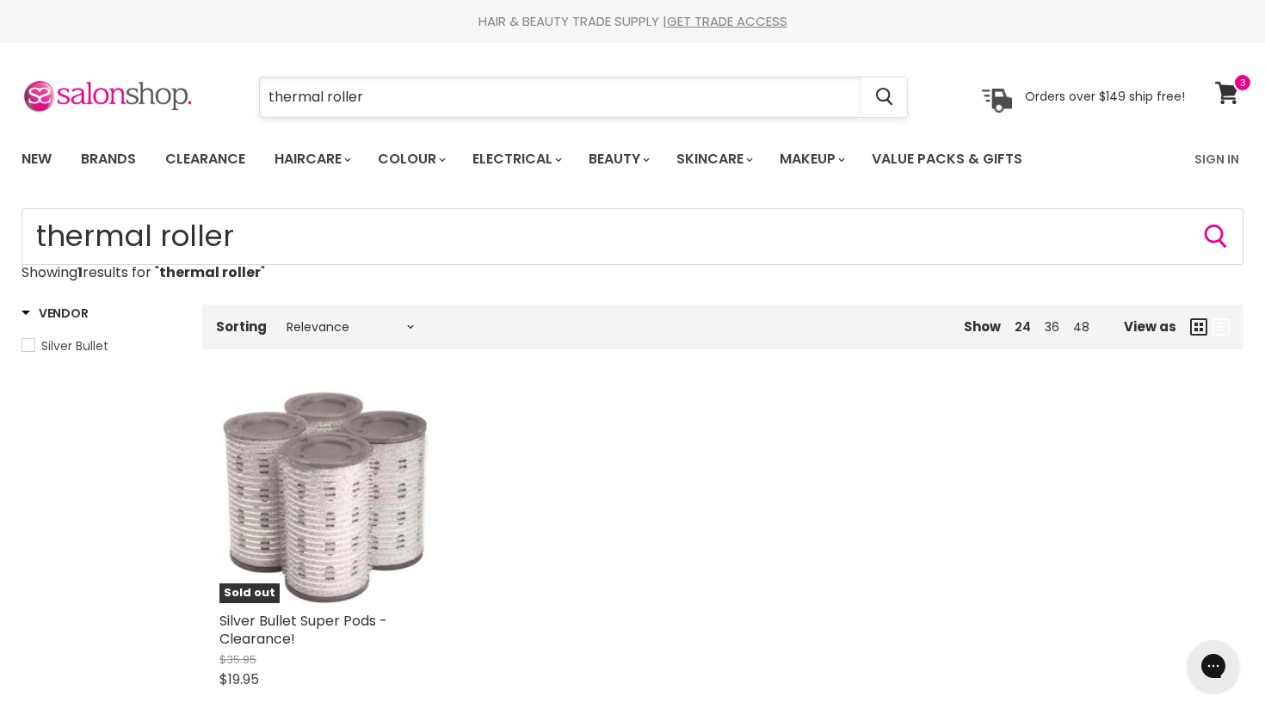
click at [368, 98] on input "thermal roller" at bounding box center [560, 97] width 601 height 40
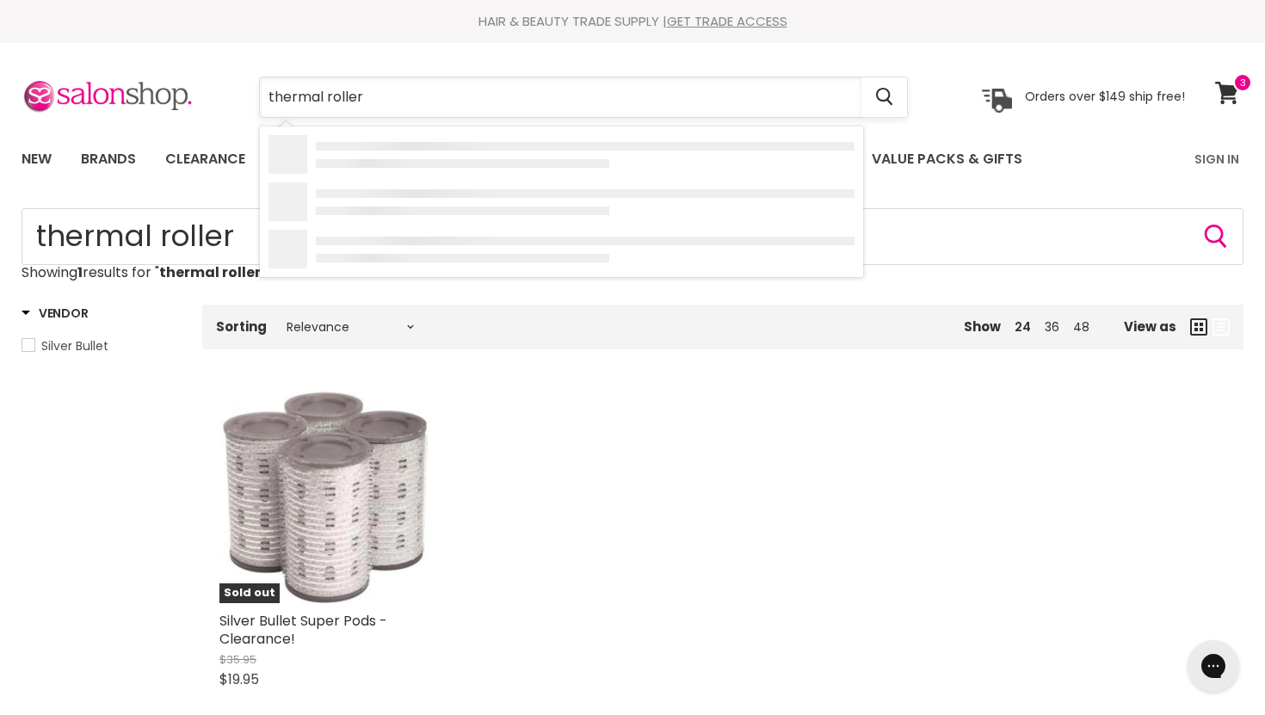
click at [368, 98] on input "thermal roller" at bounding box center [560, 97] width 601 height 40
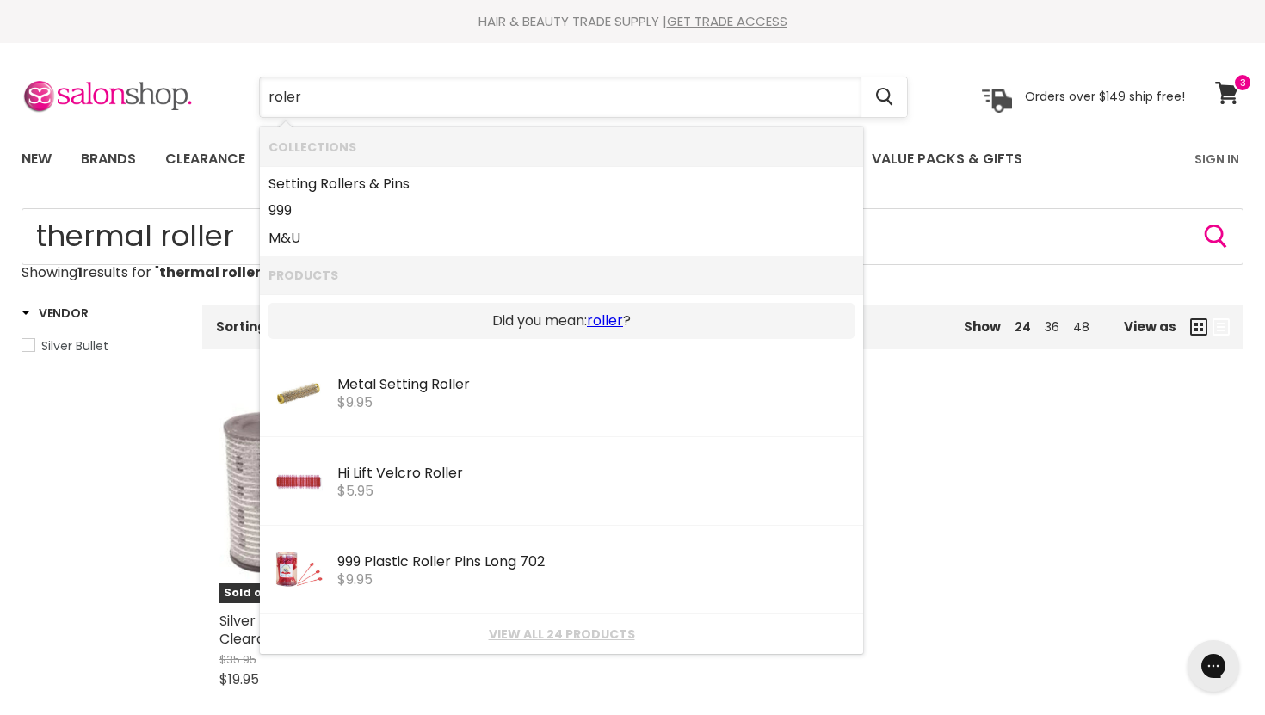
type input "rolers"
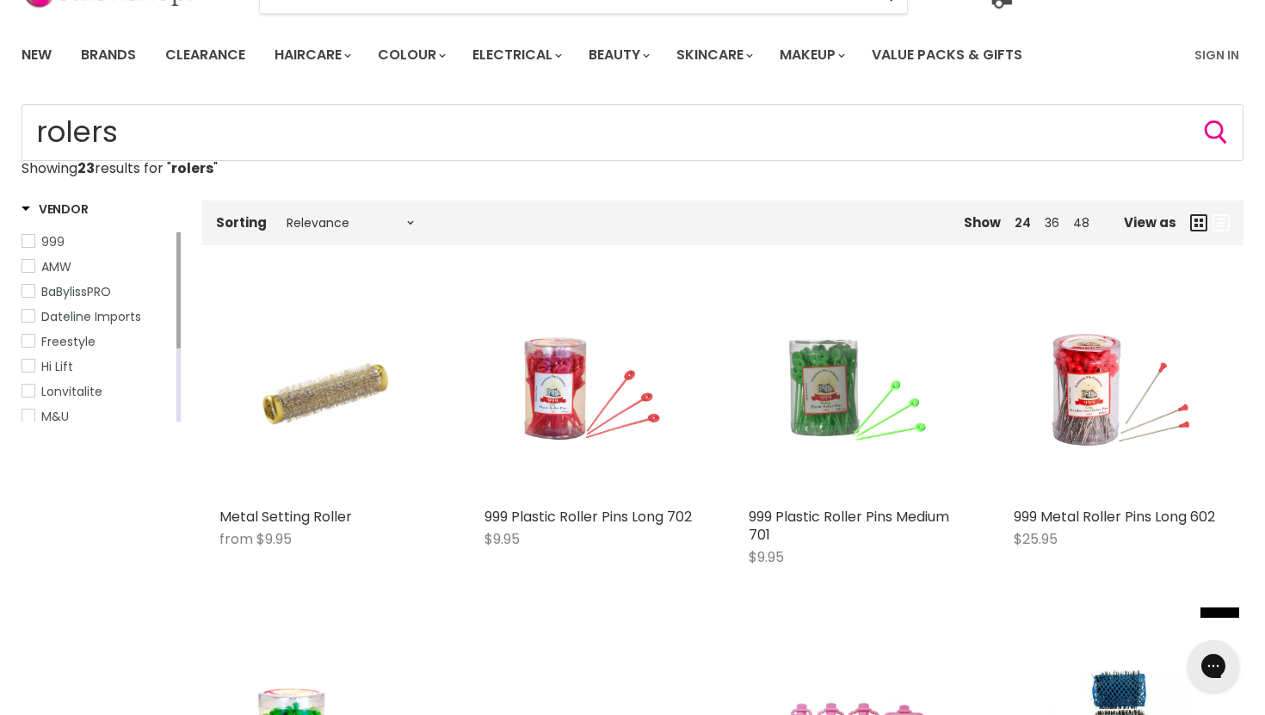
scroll to position [102, 0]
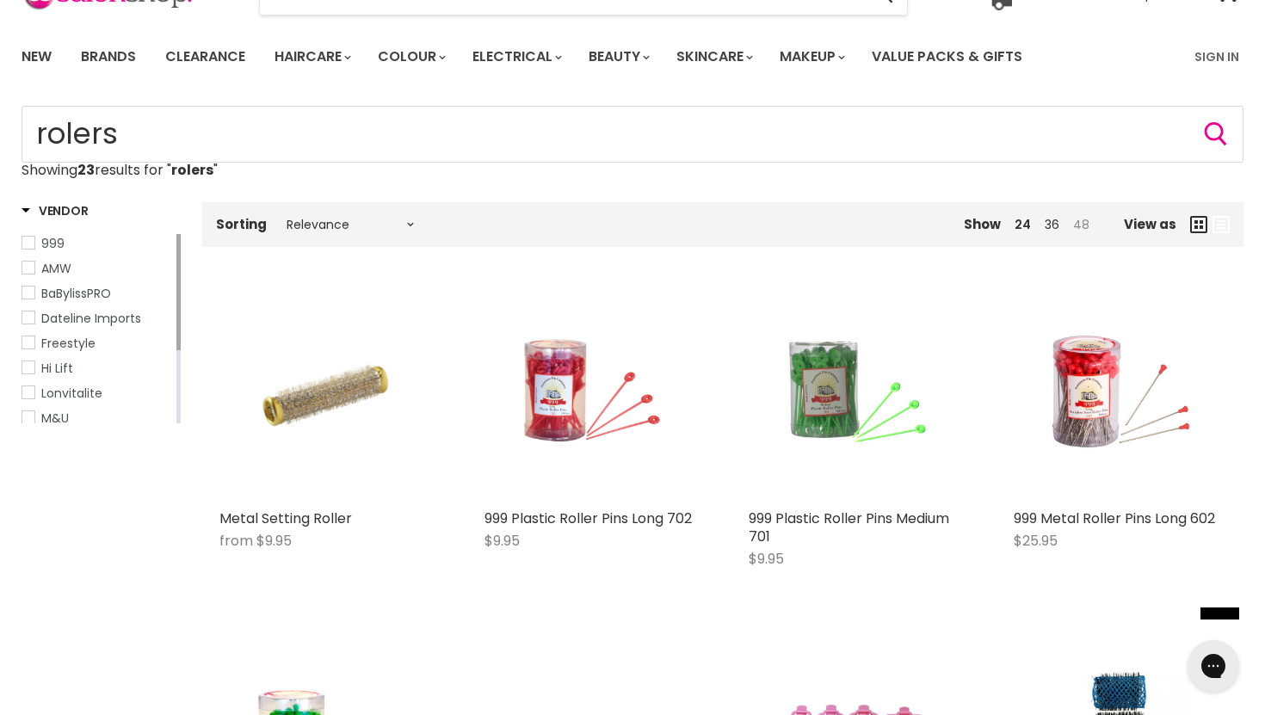
click at [1085, 227] on link "48" at bounding box center [1081, 224] width 16 height 17
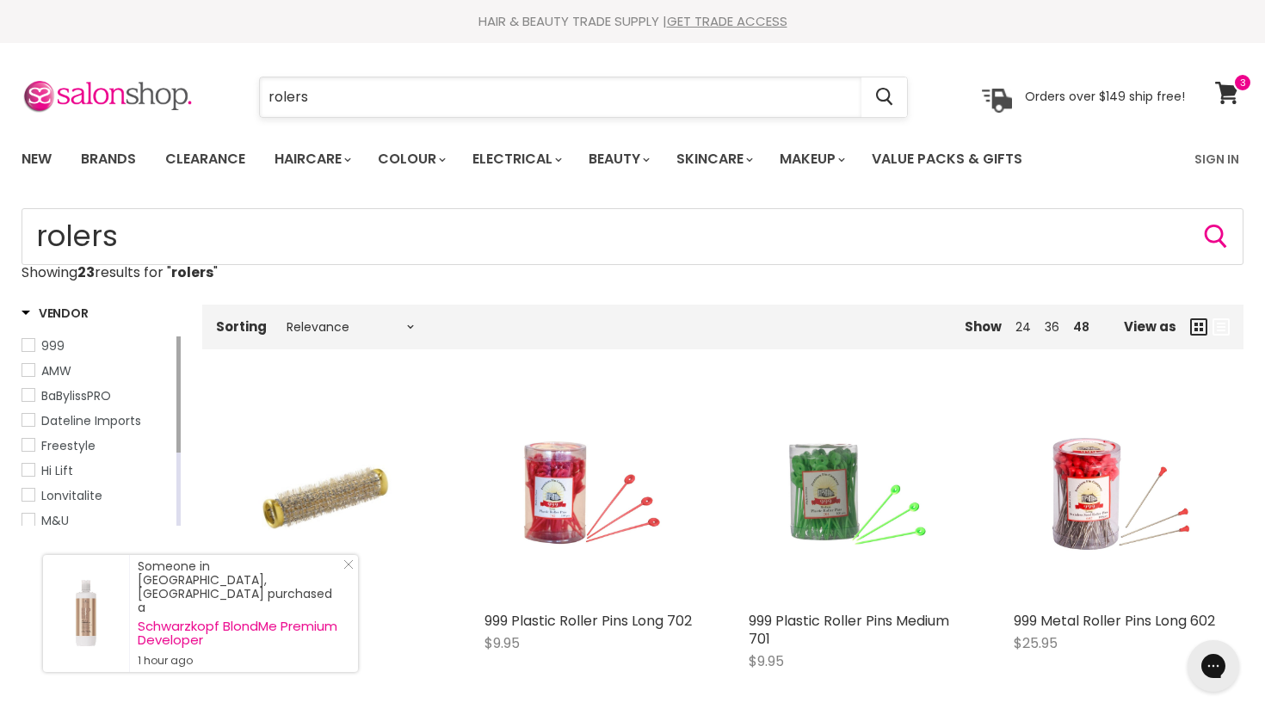
click at [385, 112] on input "rolers" at bounding box center [560, 97] width 601 height 40
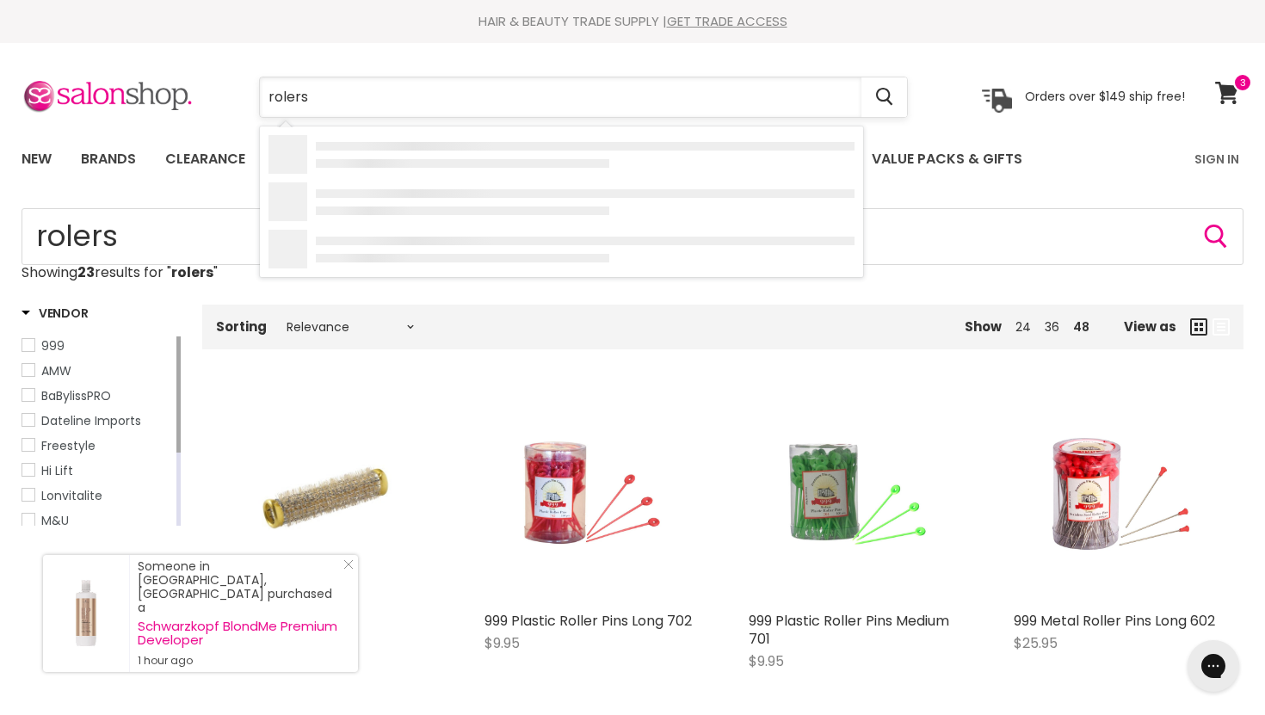
click at [385, 112] on input "rolers" at bounding box center [560, 97] width 601 height 40
type input "ceramic"
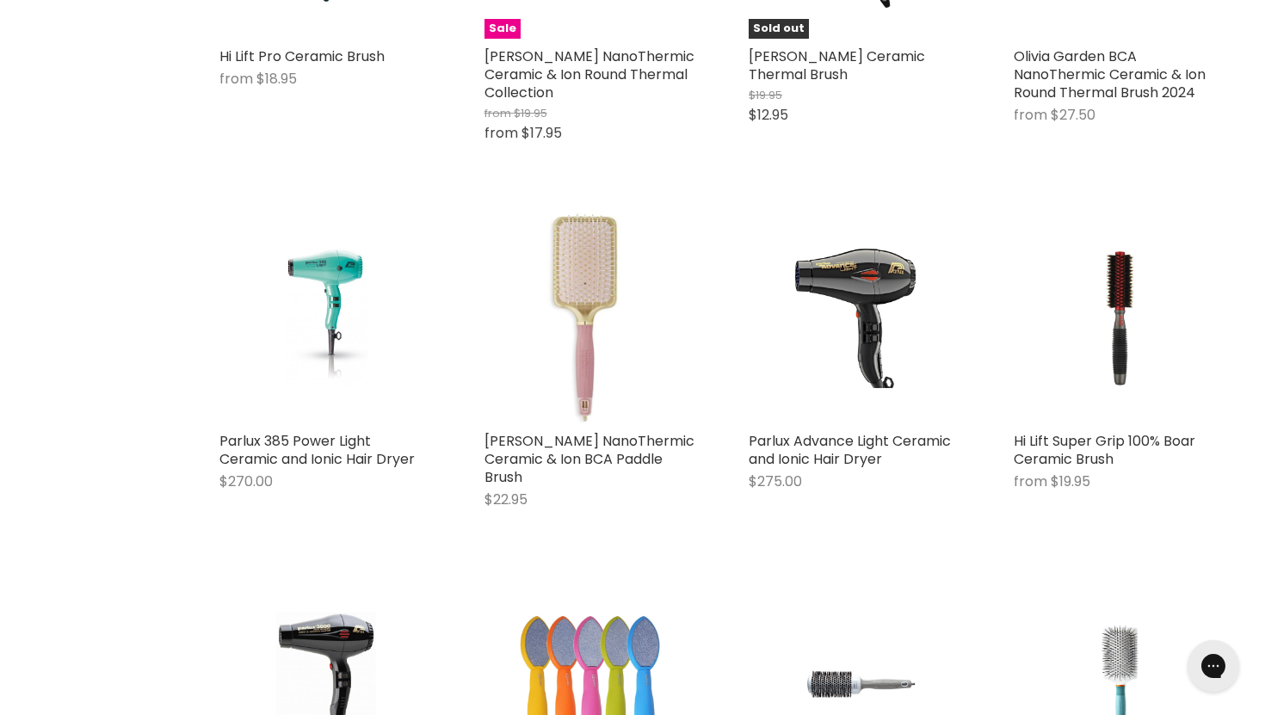
scroll to position [563, 0]
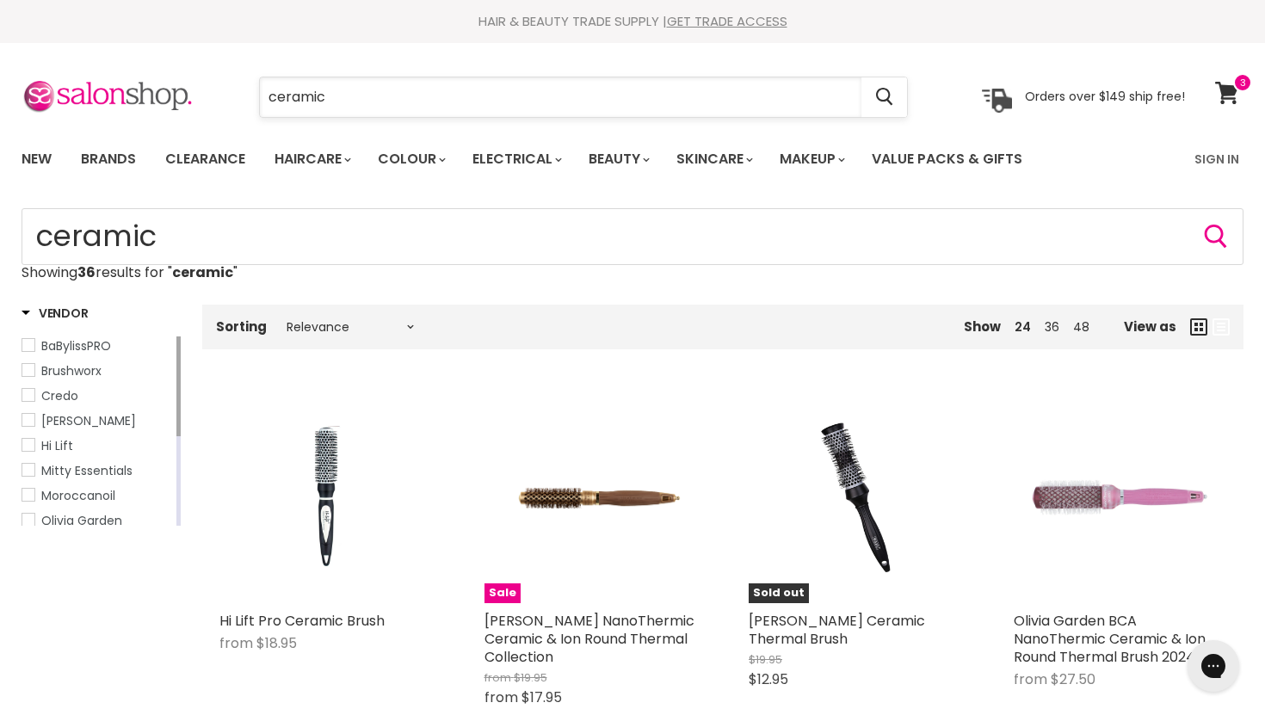
click at [386, 79] on input "ceramic" at bounding box center [560, 97] width 601 height 40
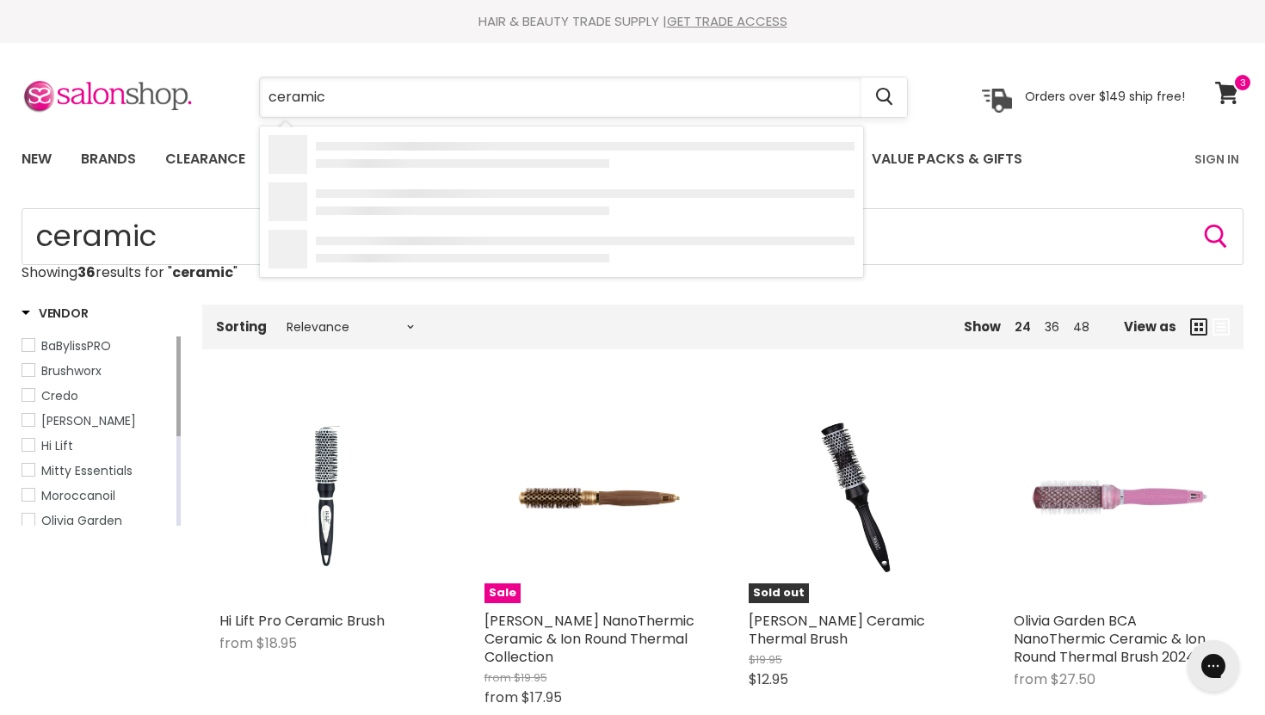
click at [386, 79] on input "ceramic" at bounding box center [560, 97] width 601 height 40
type input "curling wand"
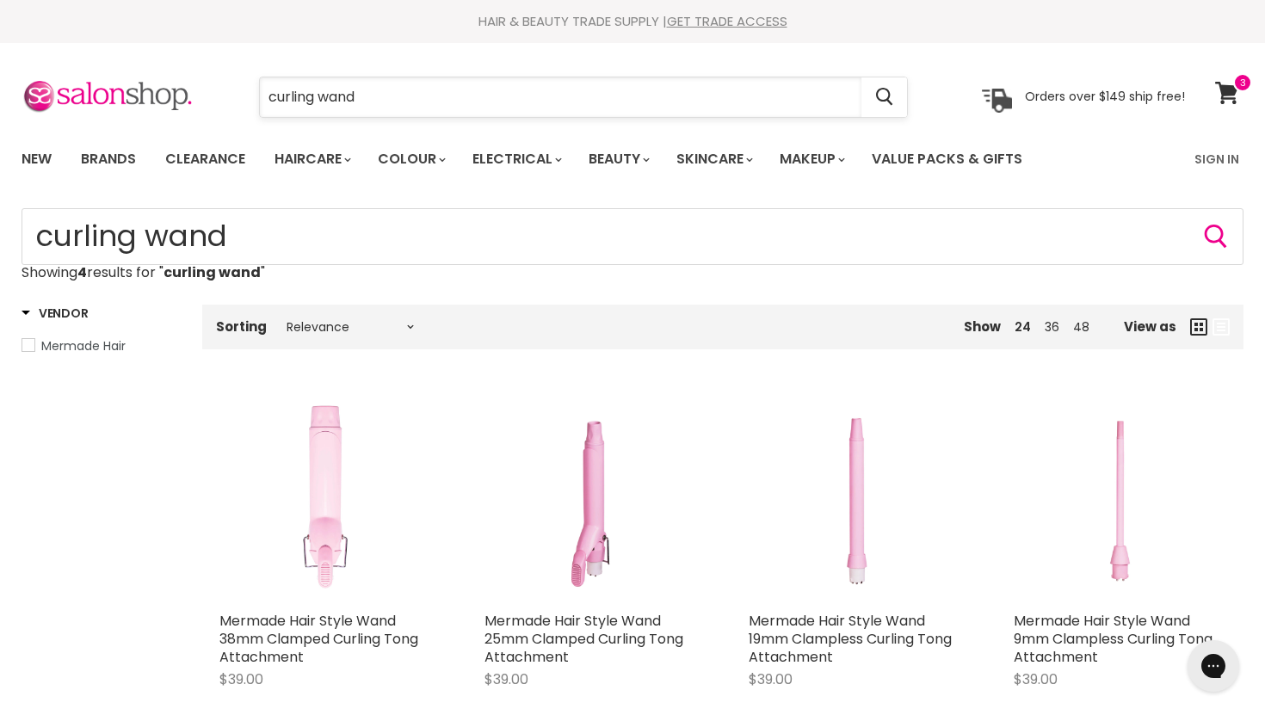
click at [379, 99] on input "curling wand" at bounding box center [560, 97] width 601 height 40
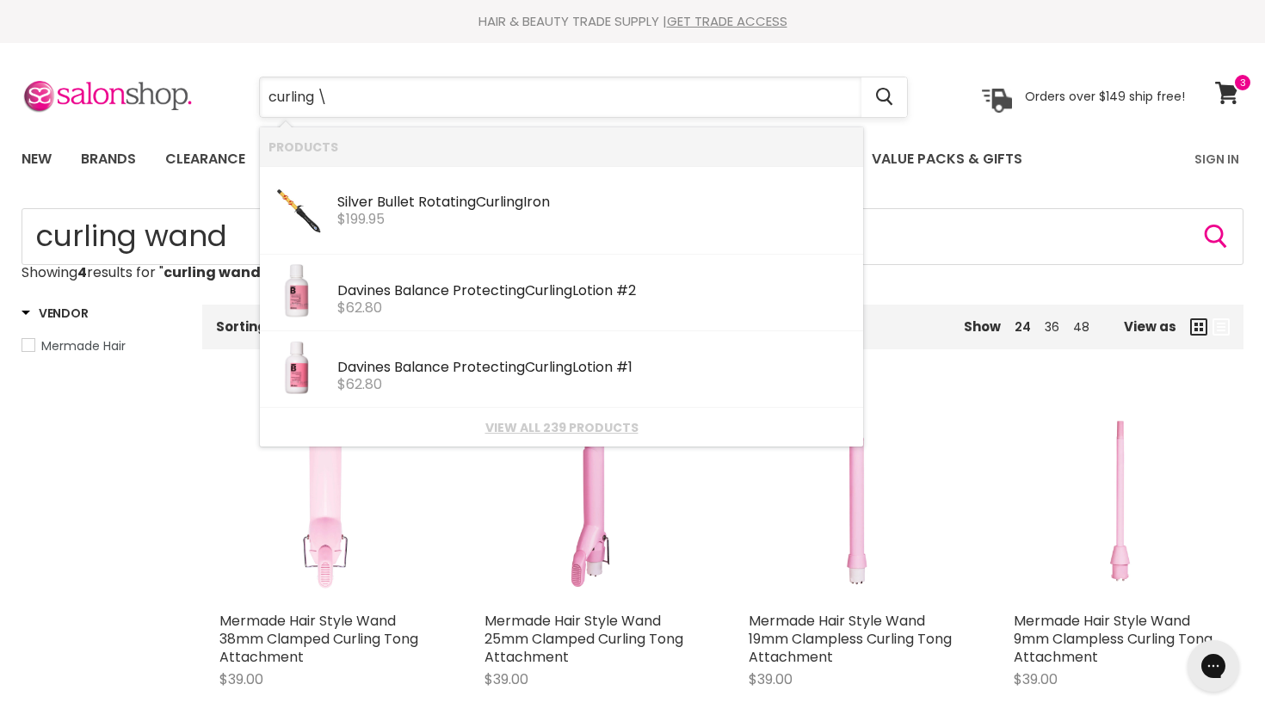
type input "curling"
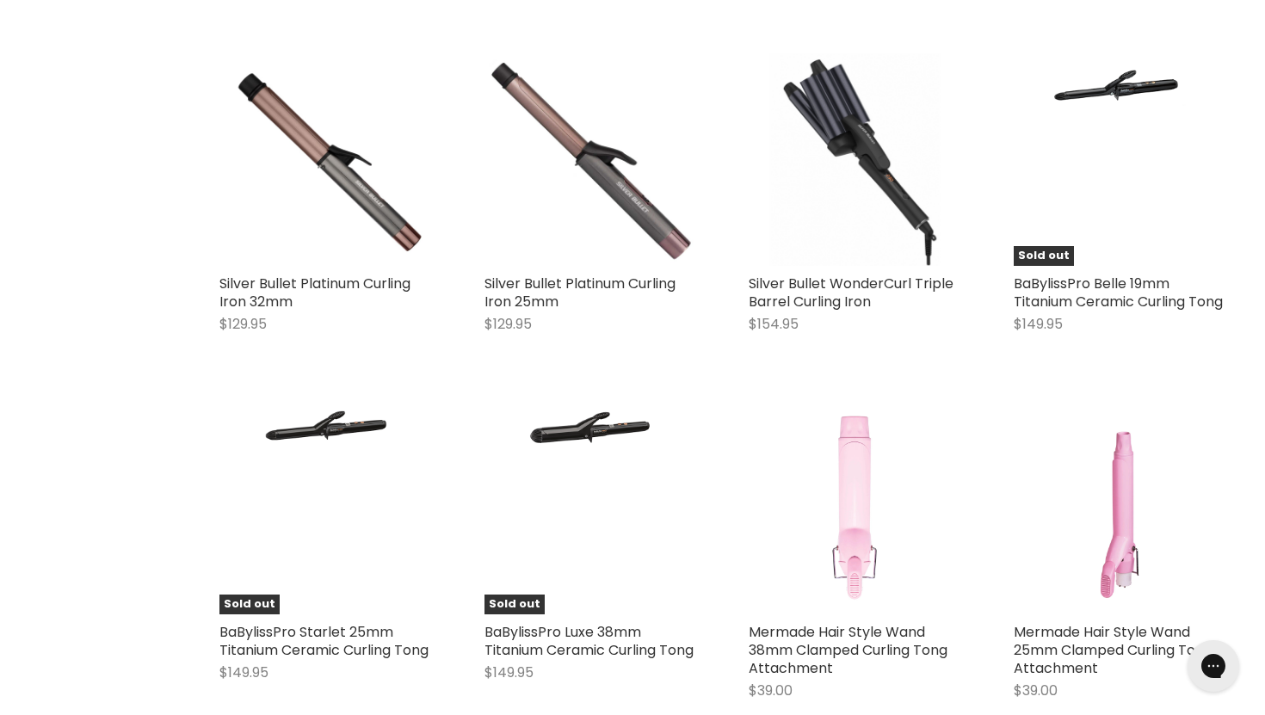
scroll to position [690, 0]
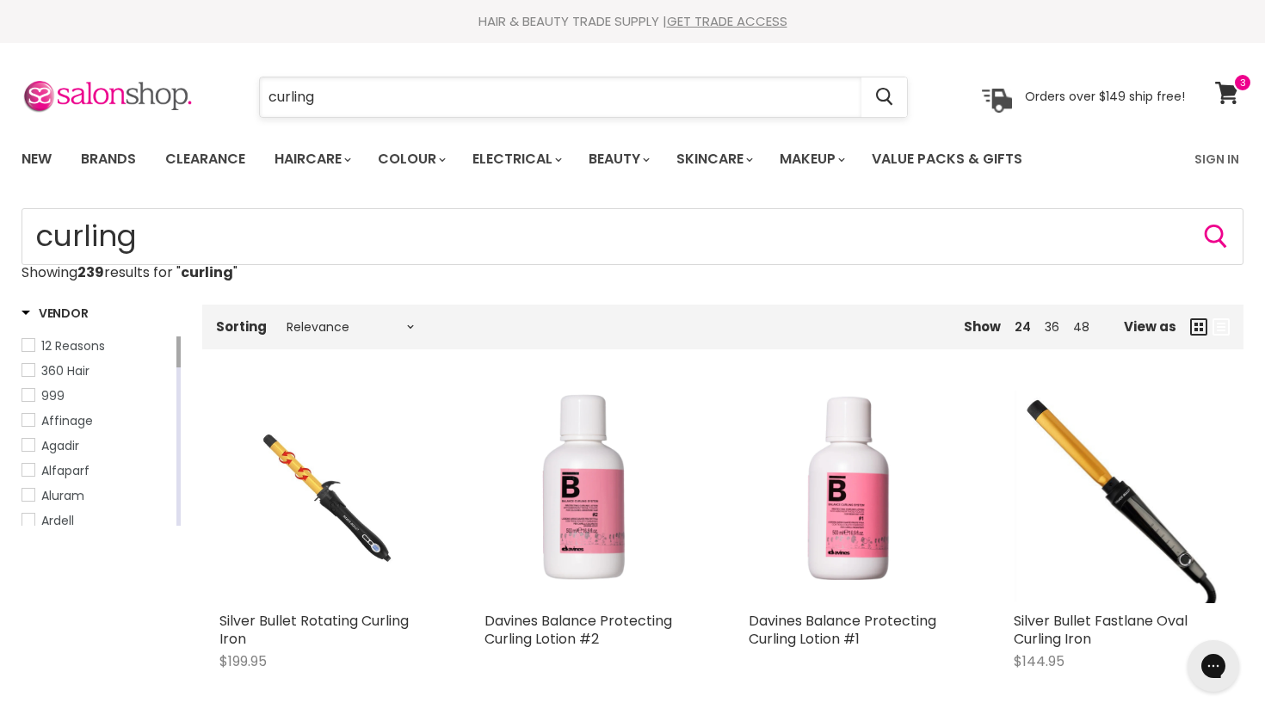
click at [345, 100] on input "curling" at bounding box center [560, 97] width 601 height 40
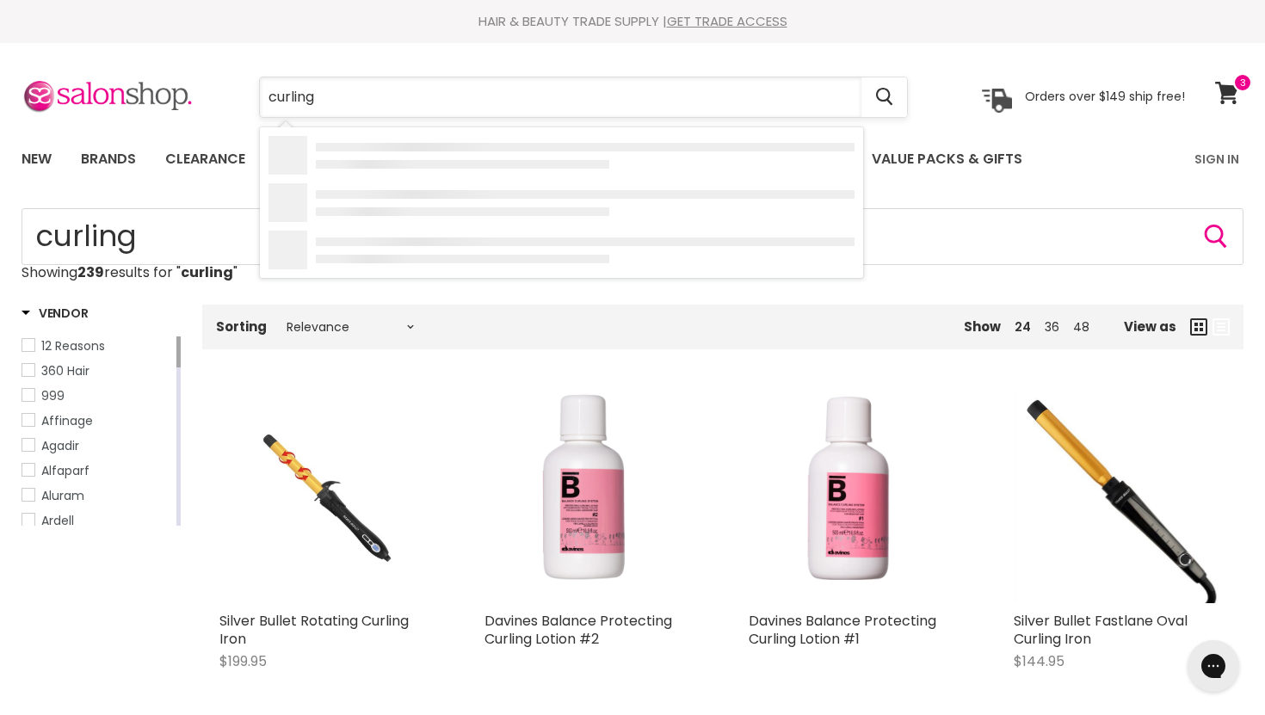
click at [345, 100] on input "curling" at bounding box center [560, 97] width 601 height 40
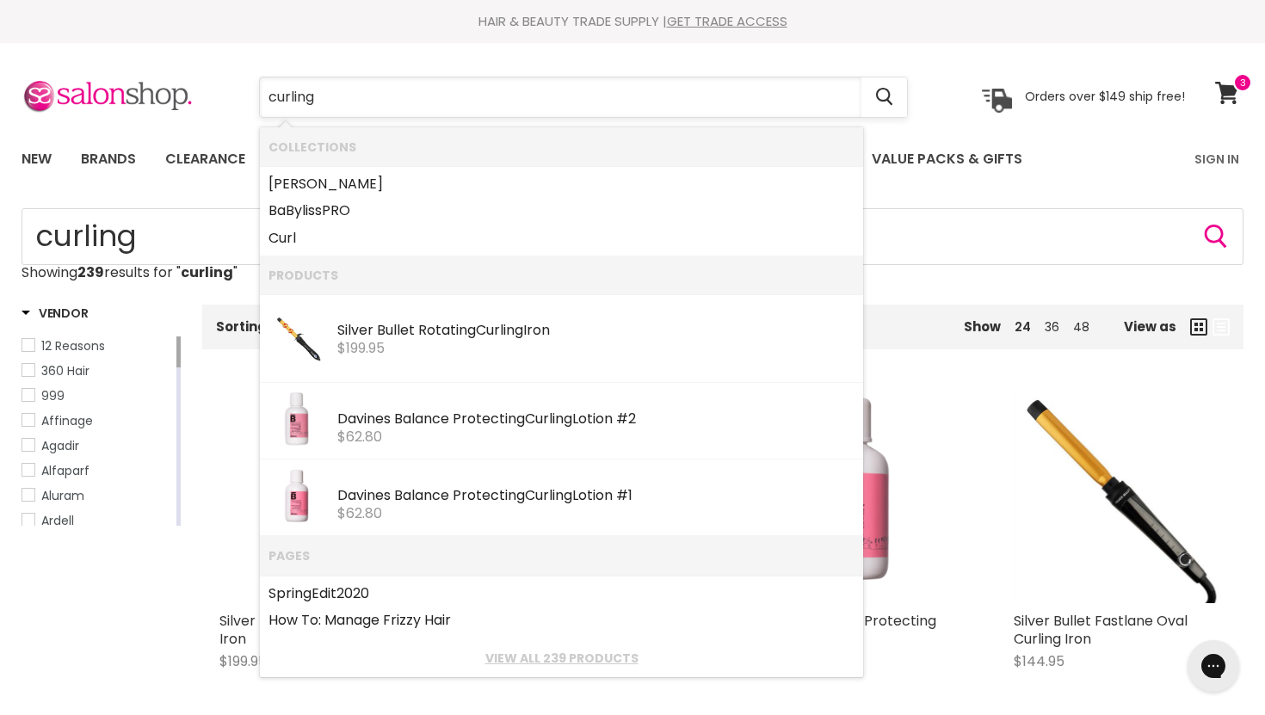
click at [345, 100] on input "curling" at bounding box center [560, 97] width 601 height 40
type input "ghd"
